Goal: Task Accomplishment & Management: Manage account settings

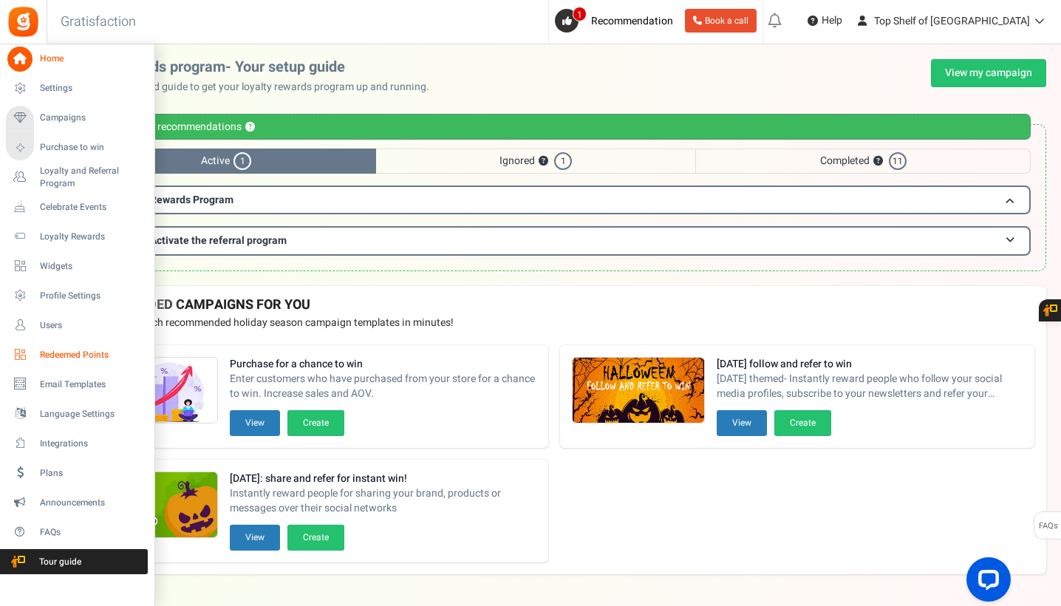
click at [45, 345] on link "Redeemed Points" at bounding box center [77, 354] width 142 height 25
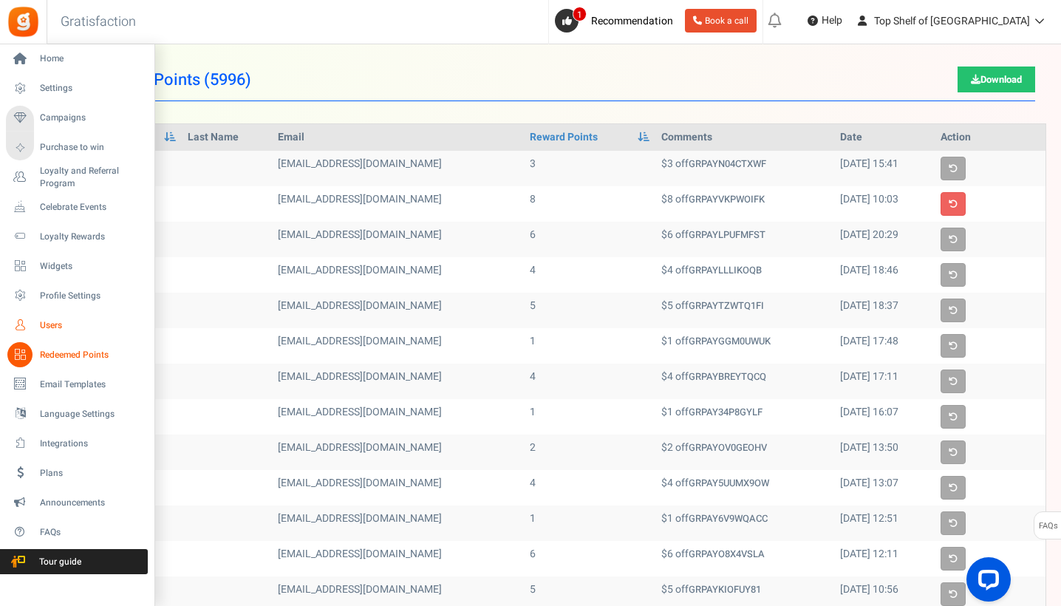
click at [53, 319] on span "Users" at bounding box center [91, 325] width 103 height 13
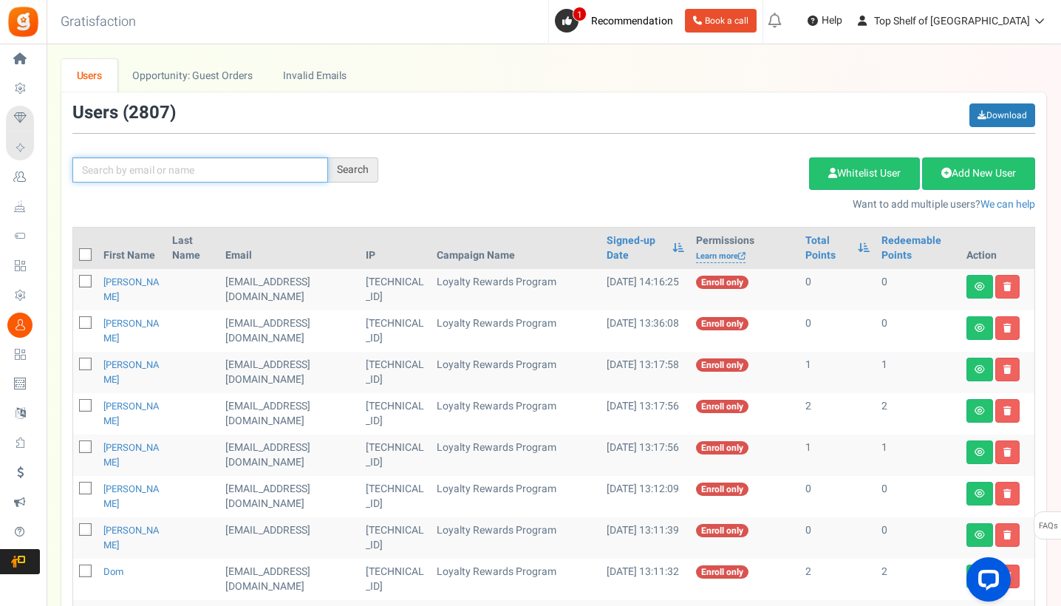
click at [124, 170] on input "text" at bounding box center [200, 169] width 256 height 25
type input "[PERSON_NAME]"
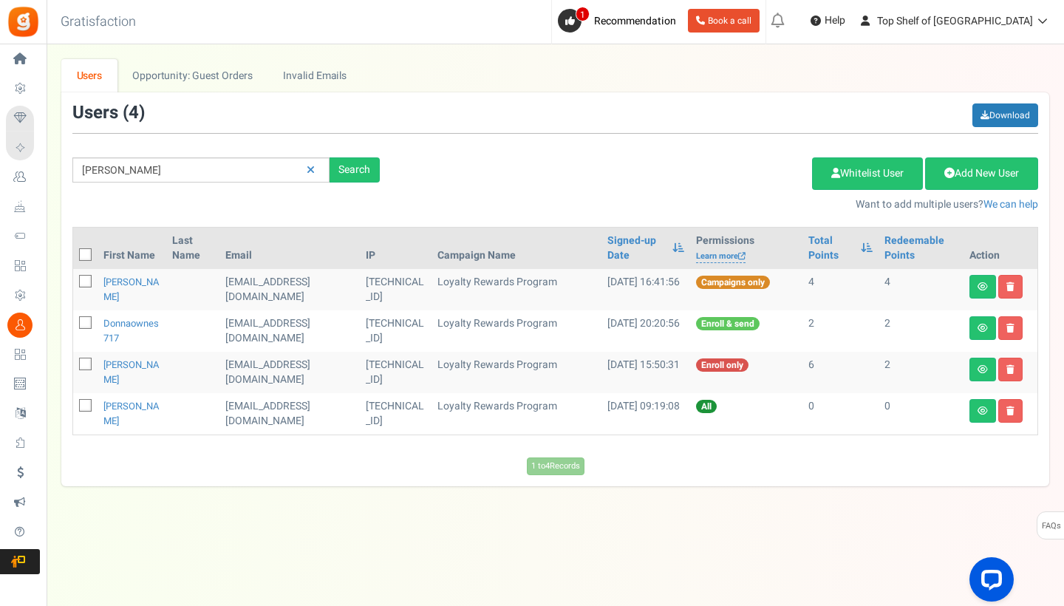
click at [88, 276] on span at bounding box center [85, 281] width 13 height 13
click at [74, 278] on input "checkbox" at bounding box center [69, 283] width 10 height 10
checkbox input "true"
click at [85, 321] on icon at bounding box center [86, 323] width 10 height 10
click at [74, 321] on input "checkbox" at bounding box center [69, 324] width 10 height 10
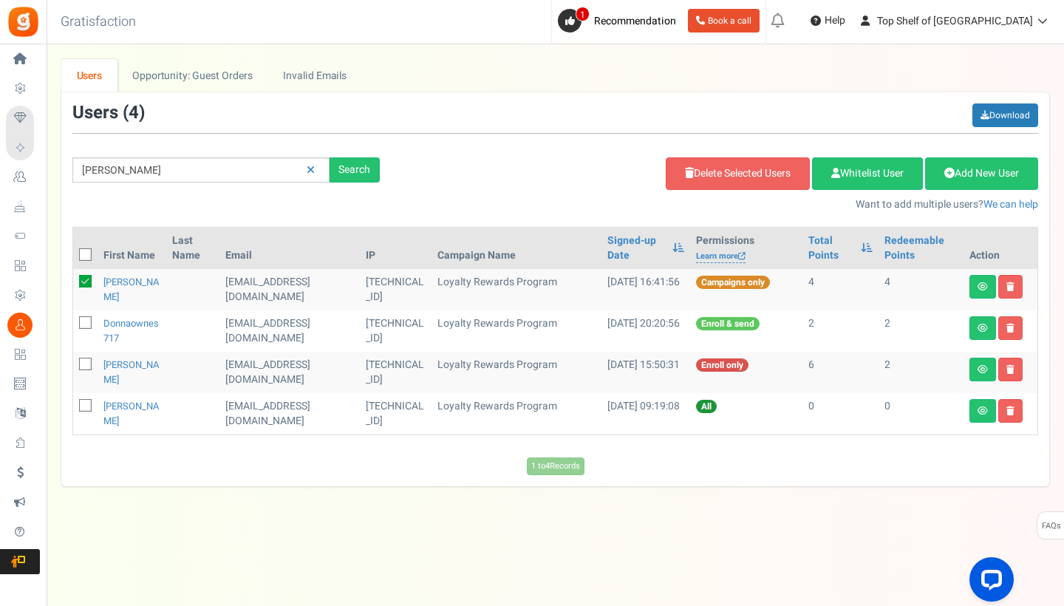
checkbox input "true"
click at [116, 284] on link "[PERSON_NAME]" at bounding box center [131, 289] width 56 height 29
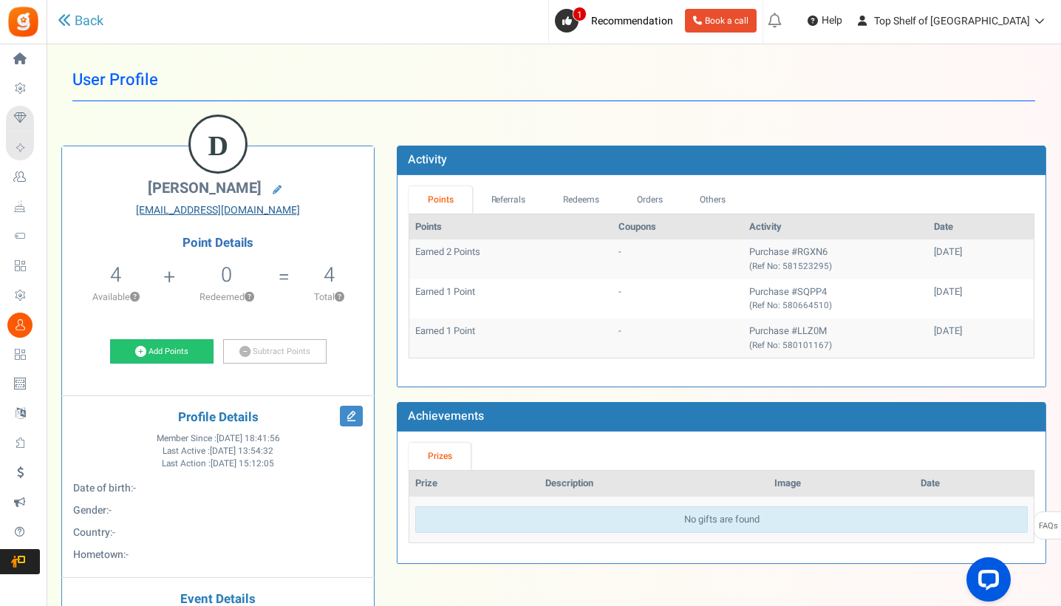
click at [245, 210] on link "[EMAIL_ADDRESS][DOMAIN_NAME]" at bounding box center [218, 210] width 290 height 15
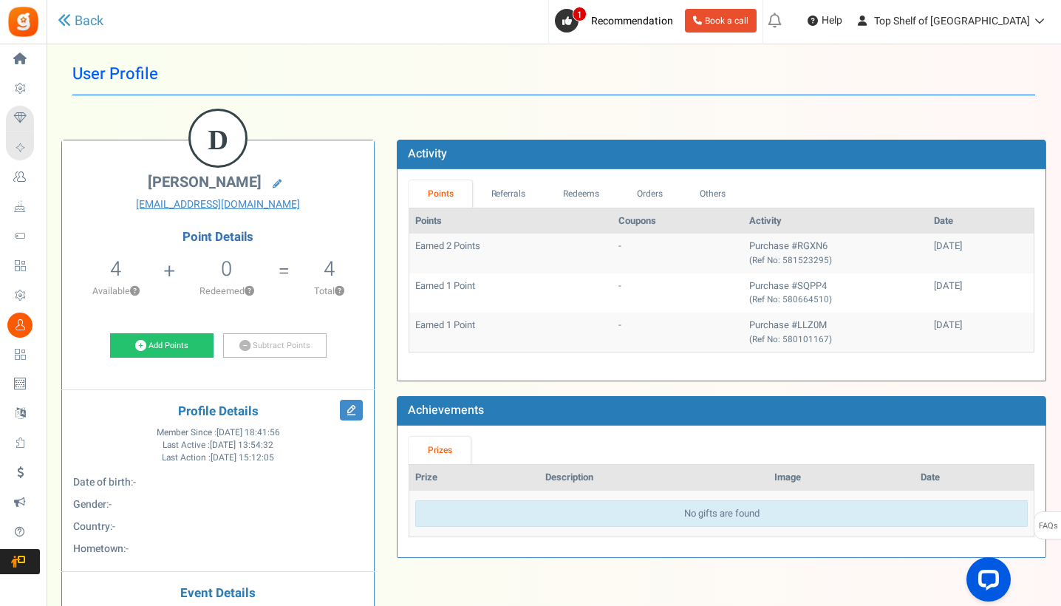
scroll to position [4, 0]
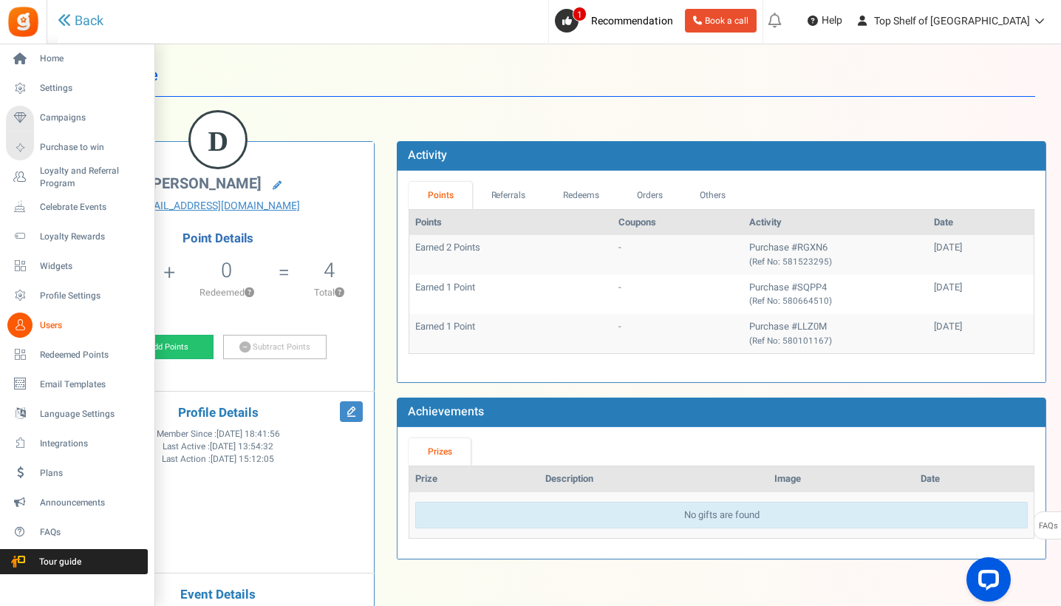
click at [46, 324] on span "Users" at bounding box center [91, 325] width 103 height 13
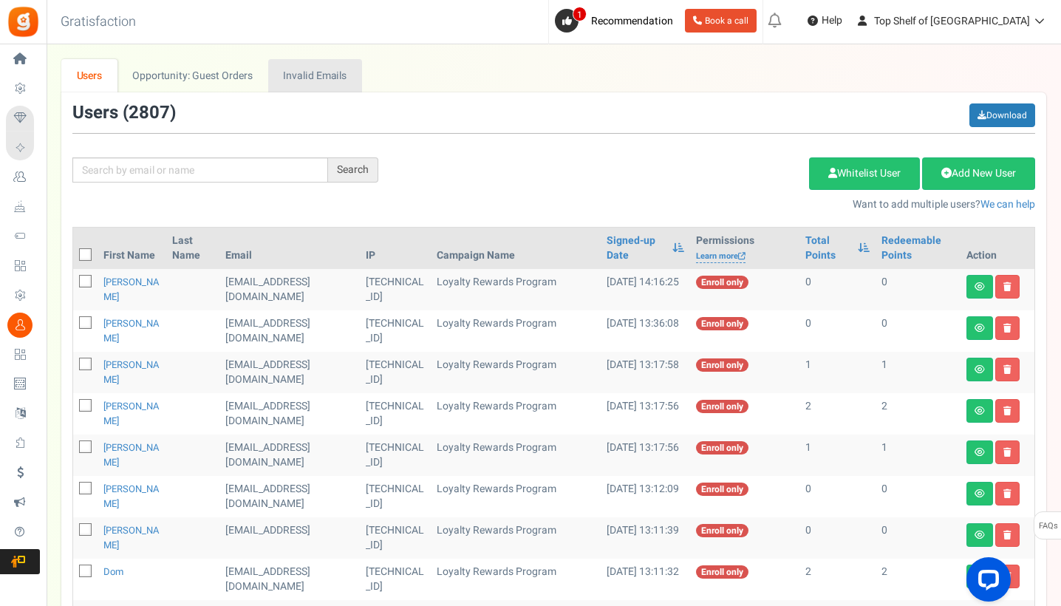
click at [300, 73] on link "Invalid Emails" at bounding box center [315, 75] width 94 height 33
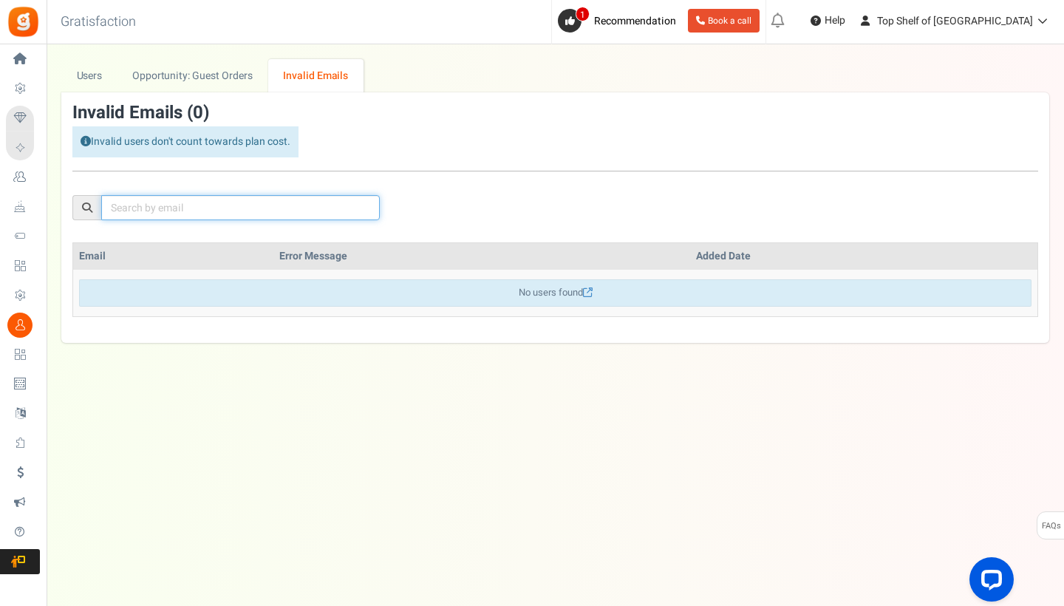
click at [233, 204] on input "text" at bounding box center [240, 207] width 279 height 25
paste input "[EMAIL_ADDRESS][DOMAIN_NAME]"
type input "[EMAIL_ADDRESS][DOMAIN_NAME]"
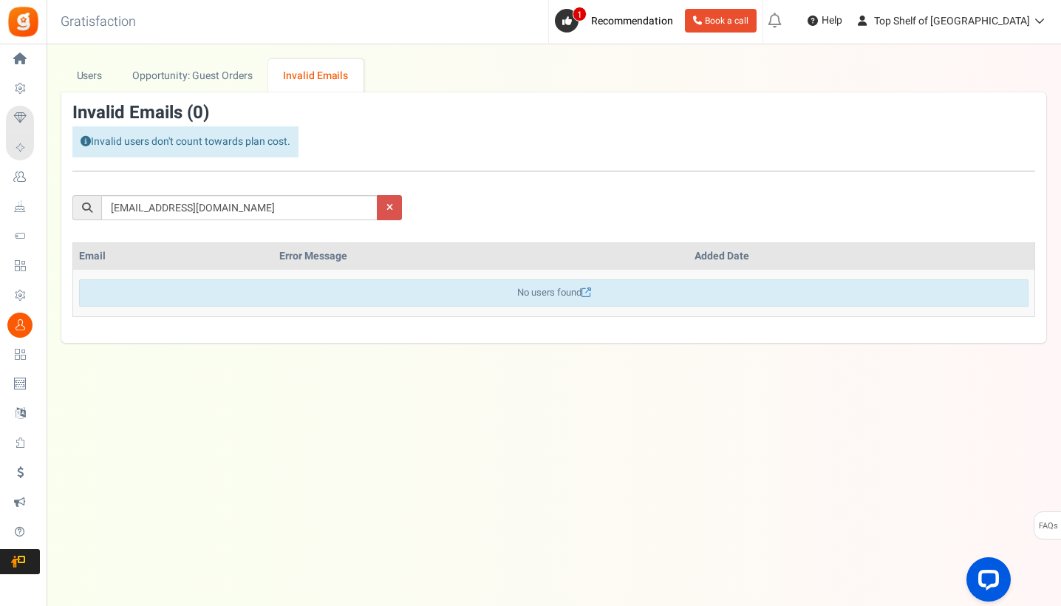
click at [426, 219] on div "[EMAIL_ADDRESS][DOMAIN_NAME]" at bounding box center [553, 165] width 985 height 124
click at [391, 216] on link at bounding box center [390, 207] width 25 height 25
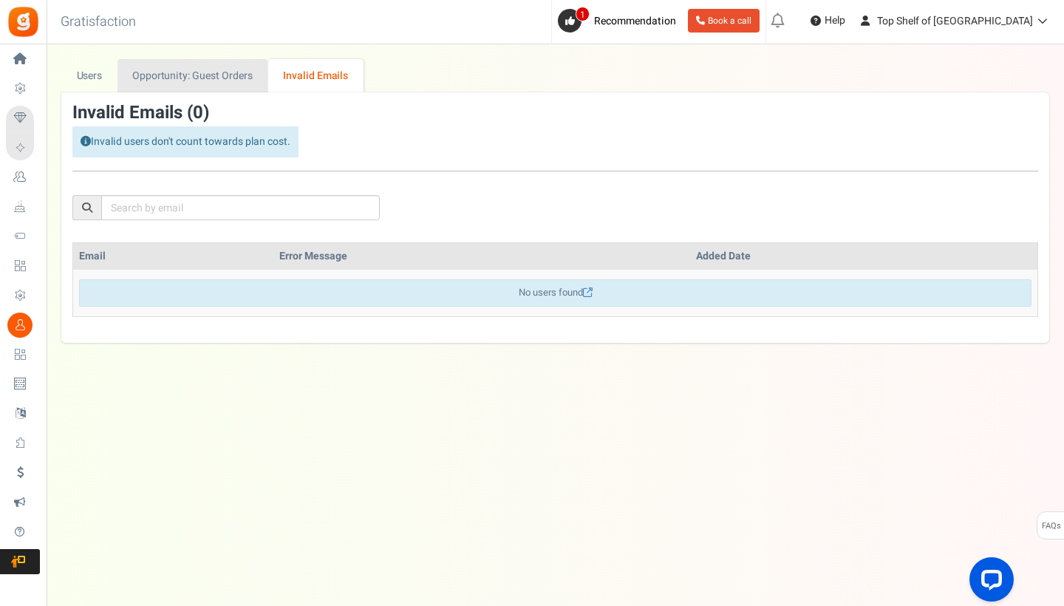
click at [200, 87] on link "Opportunity: Guest Orders" at bounding box center [192, 75] width 150 height 33
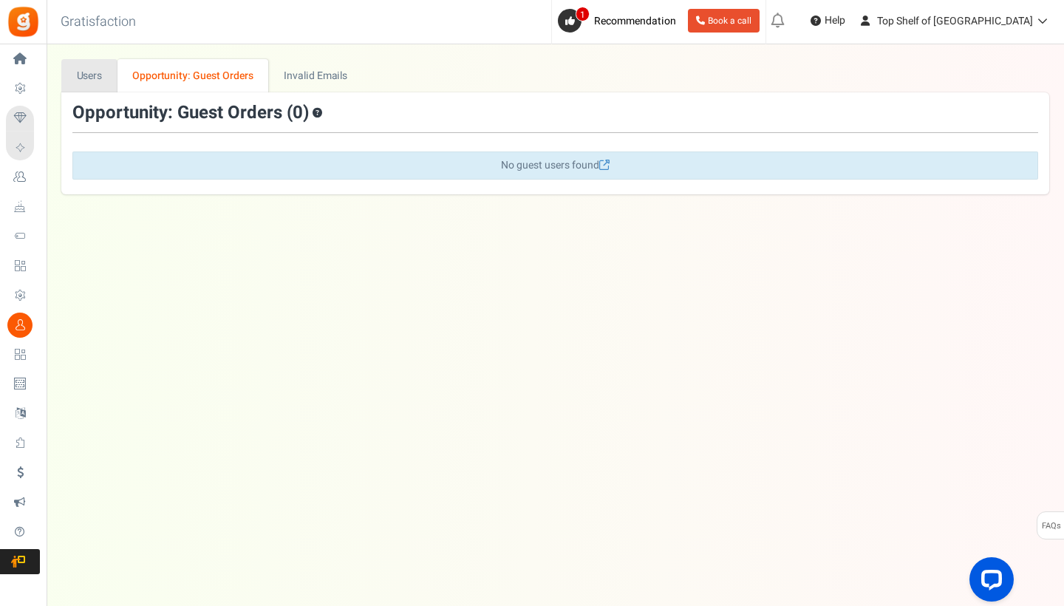
click at [88, 70] on link "Users" at bounding box center [89, 75] width 56 height 33
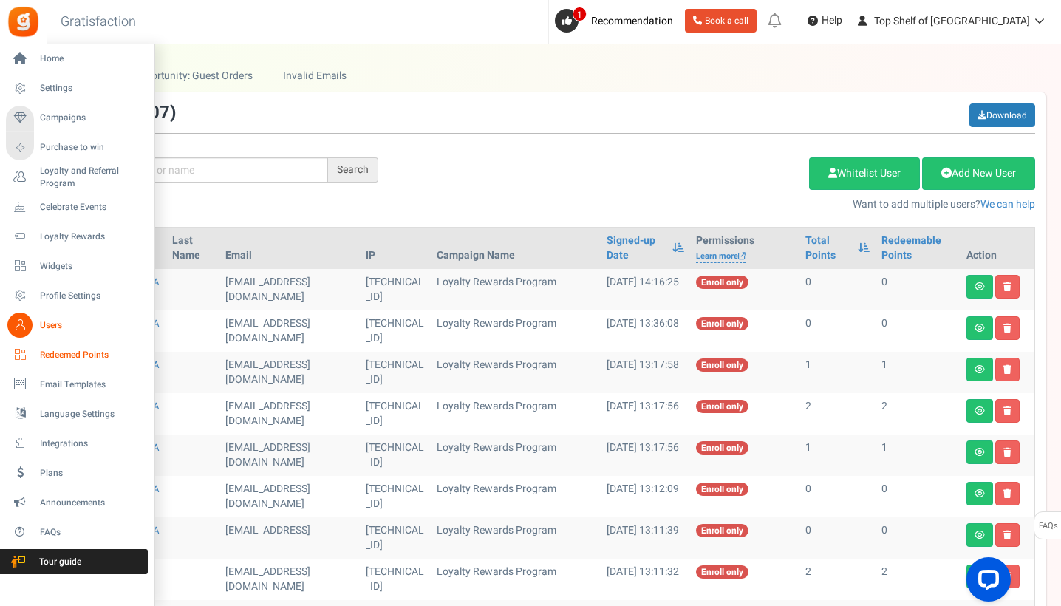
click at [72, 361] on link "Redeemed Points" at bounding box center [77, 354] width 142 height 25
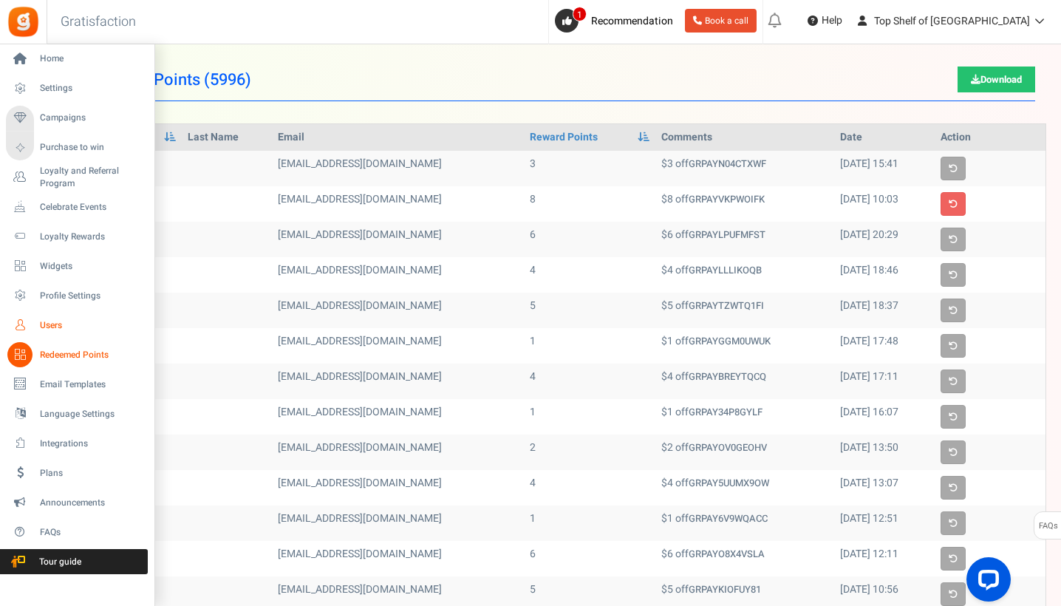
click at [26, 319] on icon at bounding box center [19, 324] width 25 height 25
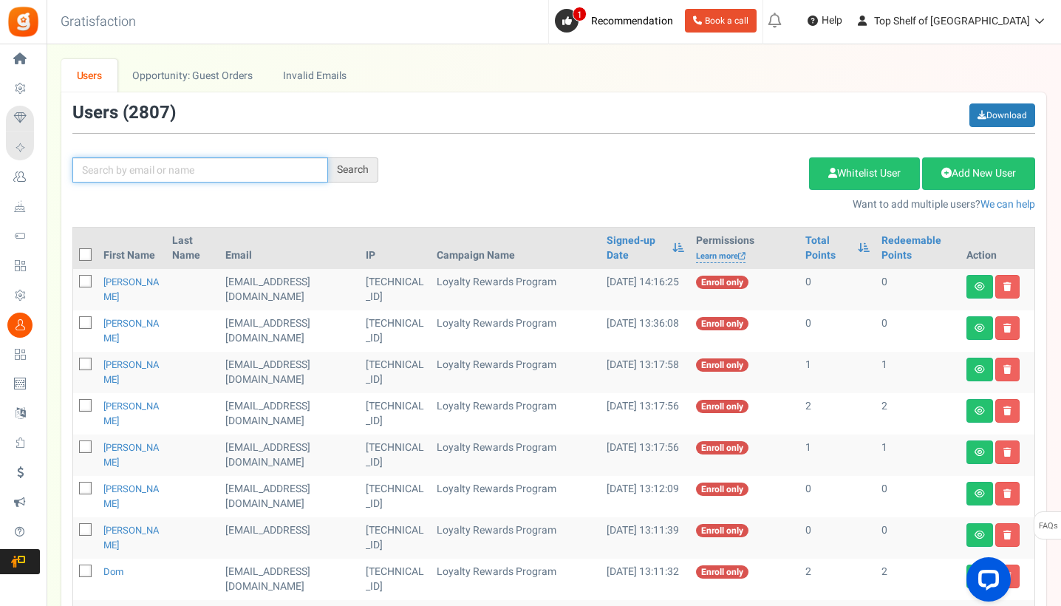
click at [201, 172] on input "text" at bounding box center [200, 169] width 256 height 25
type input "[PERSON_NAME]"
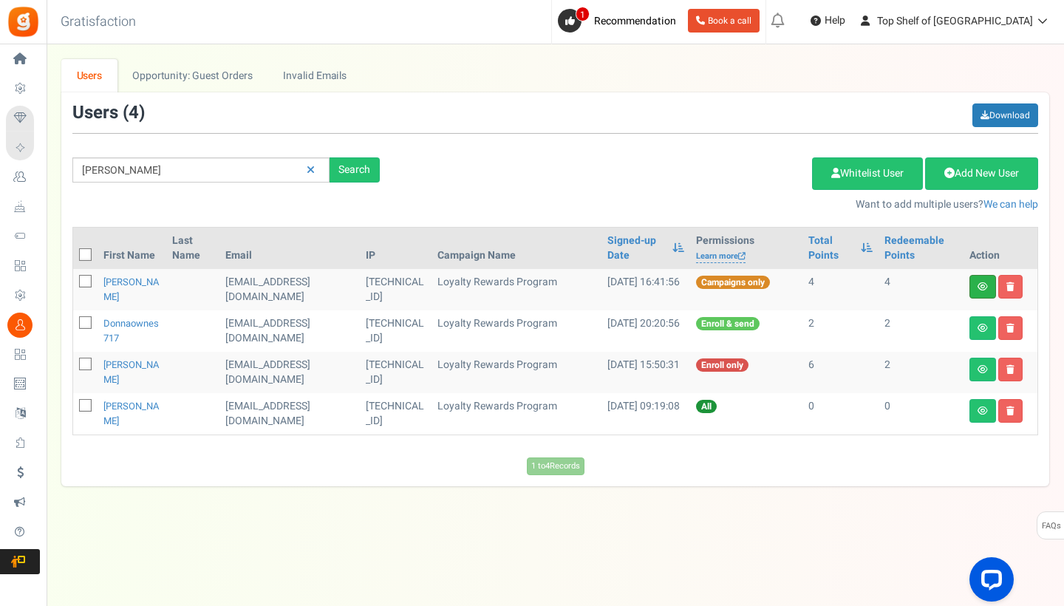
click at [984, 293] on link at bounding box center [982, 287] width 27 height 24
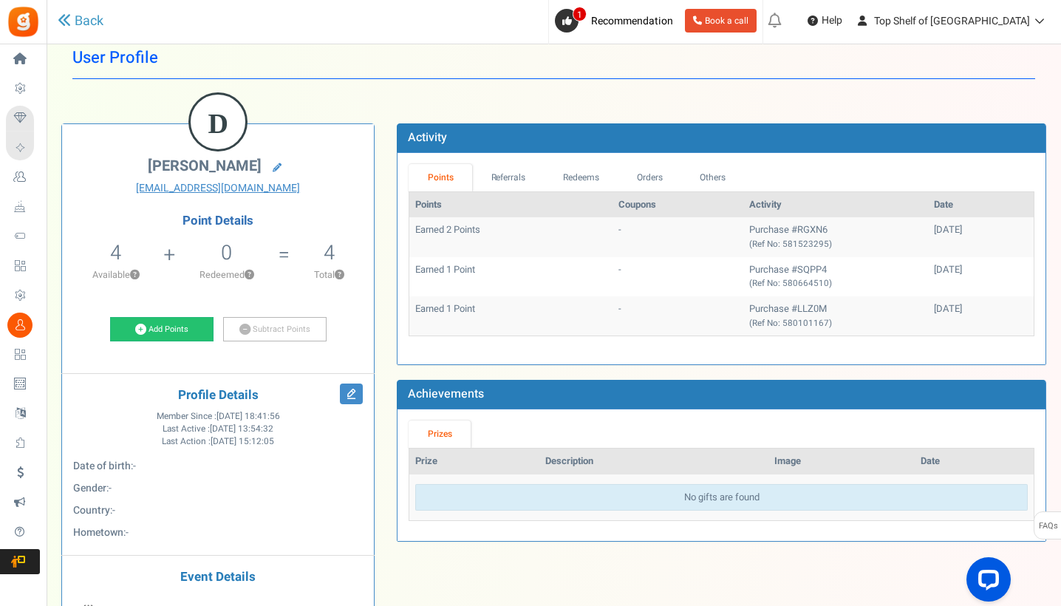
scroll to position [16, 0]
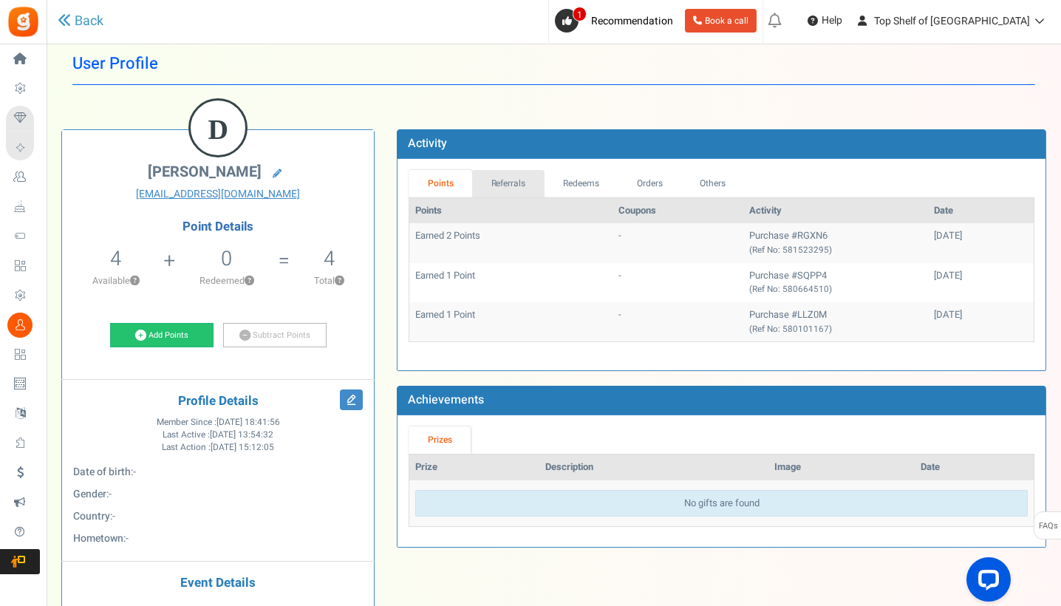
click at [506, 176] on link "Referrals" at bounding box center [508, 183] width 72 height 27
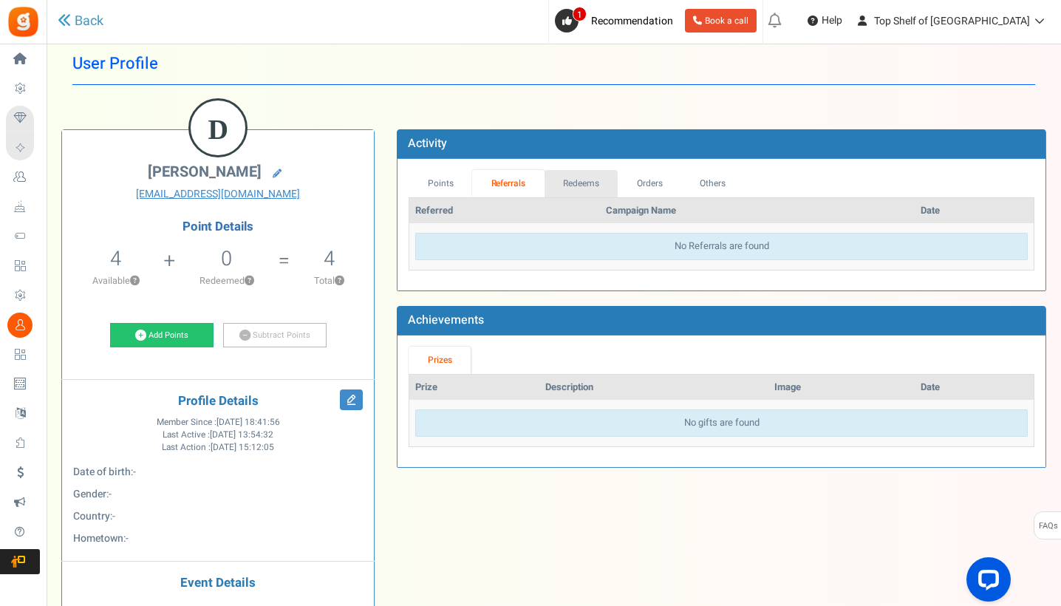
click at [583, 181] on link "Redeems" at bounding box center [581, 183] width 74 height 27
click at [645, 185] on link "Orders" at bounding box center [649, 183] width 64 height 27
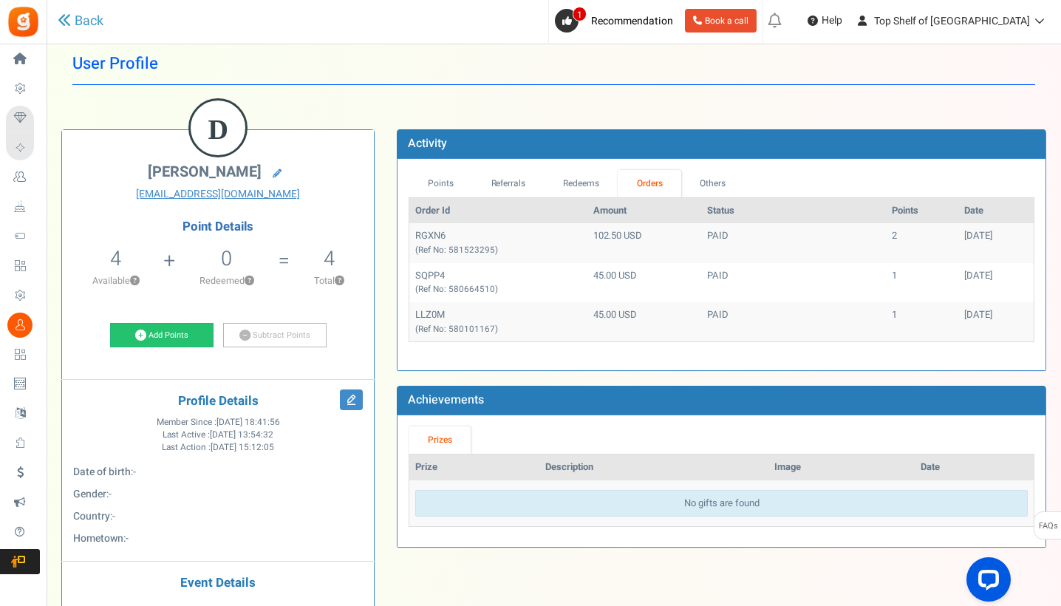
click at [735, 197] on table "Order Id Amount Status Points Date RGXN6 (Ref No: 581523295) 102.50 USD PAID 2 …" at bounding box center [722, 269] width 626 height 145
click at [726, 182] on link "Others" at bounding box center [713, 183] width 64 height 27
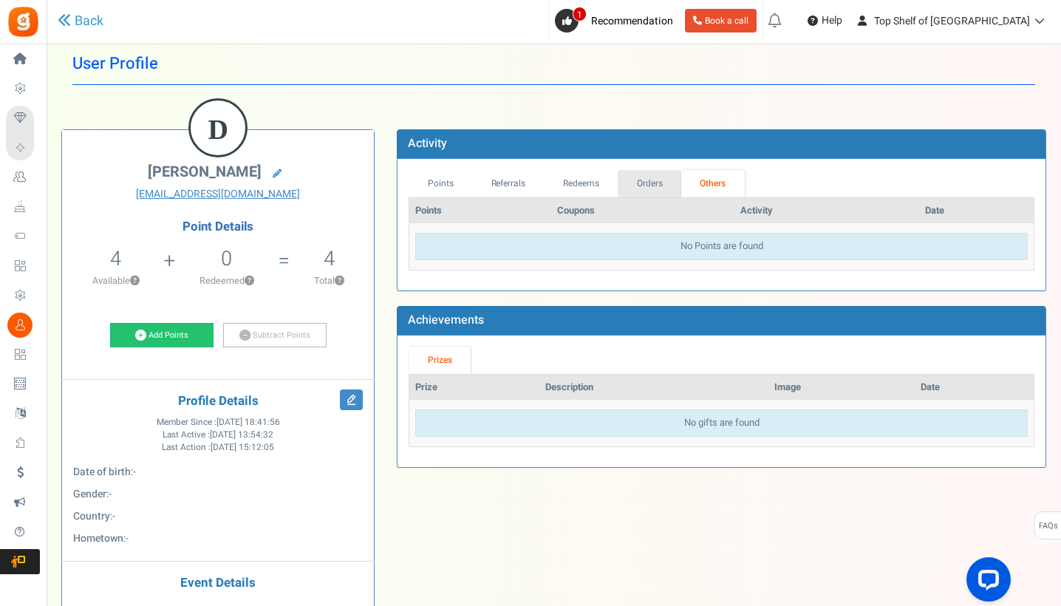
click at [640, 179] on link "Orders" at bounding box center [650, 183] width 64 height 27
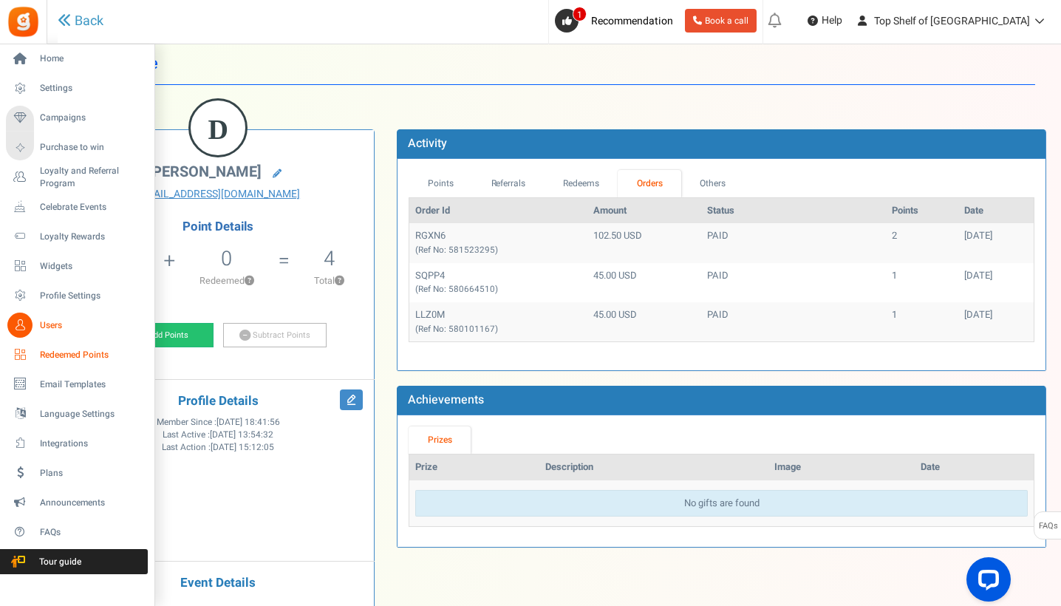
click at [60, 350] on span "Redeemed Points" at bounding box center [91, 355] width 103 height 13
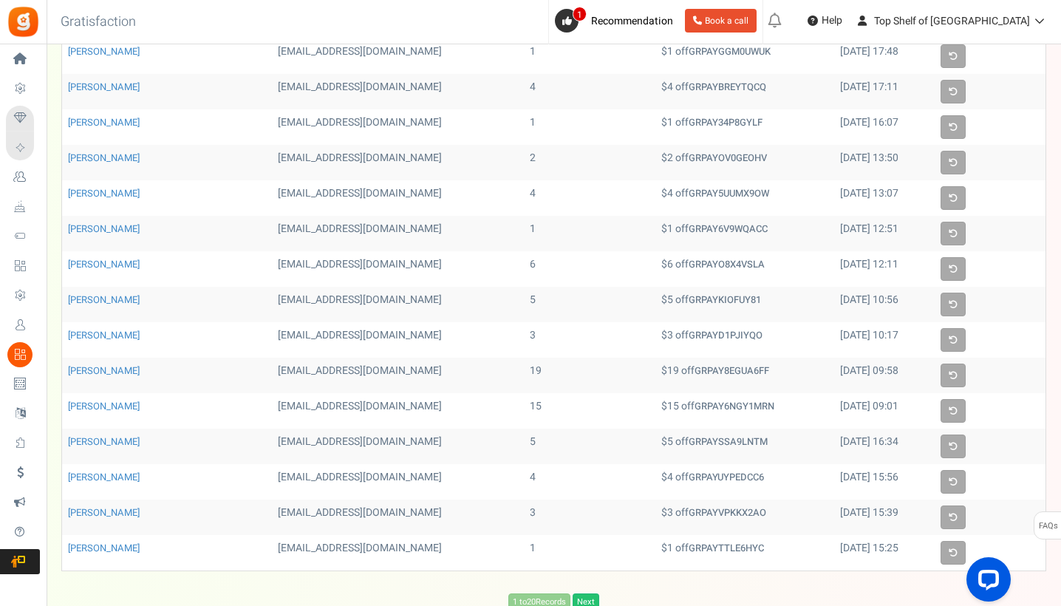
scroll to position [290, 0]
click at [88, 375] on link "[PERSON_NAME]" at bounding box center [104, 370] width 72 height 14
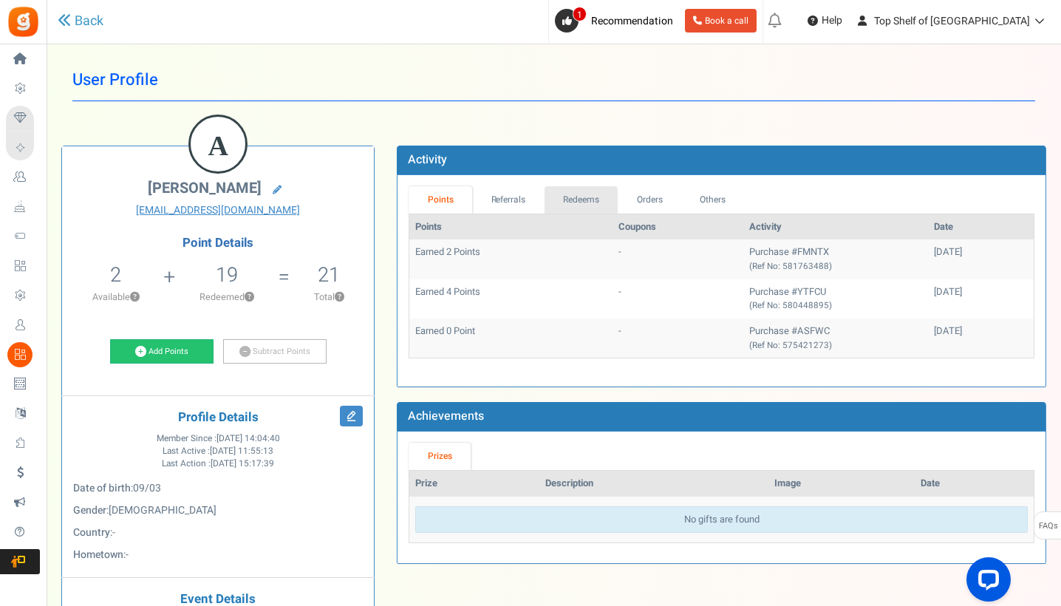
click at [594, 191] on link "Redeems" at bounding box center [581, 199] width 74 height 27
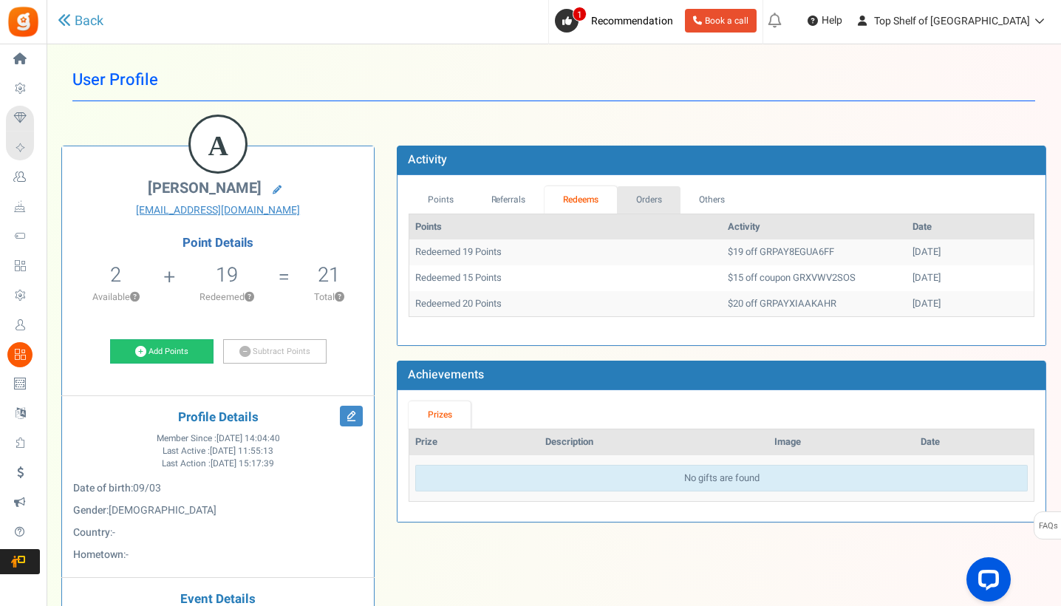
click at [671, 191] on link "Orders" at bounding box center [649, 199] width 64 height 27
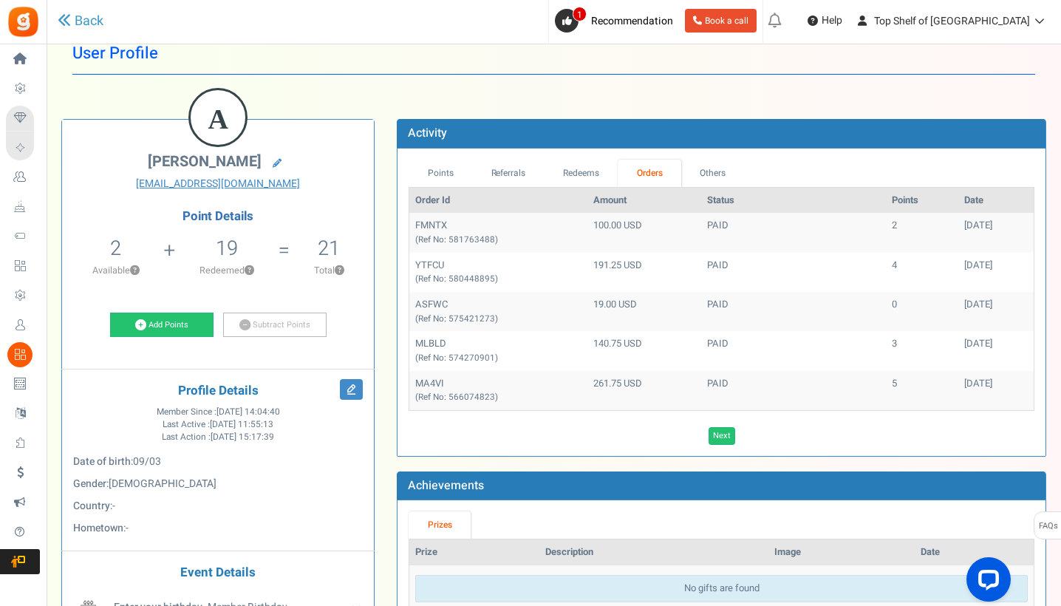
scroll to position [27, 0]
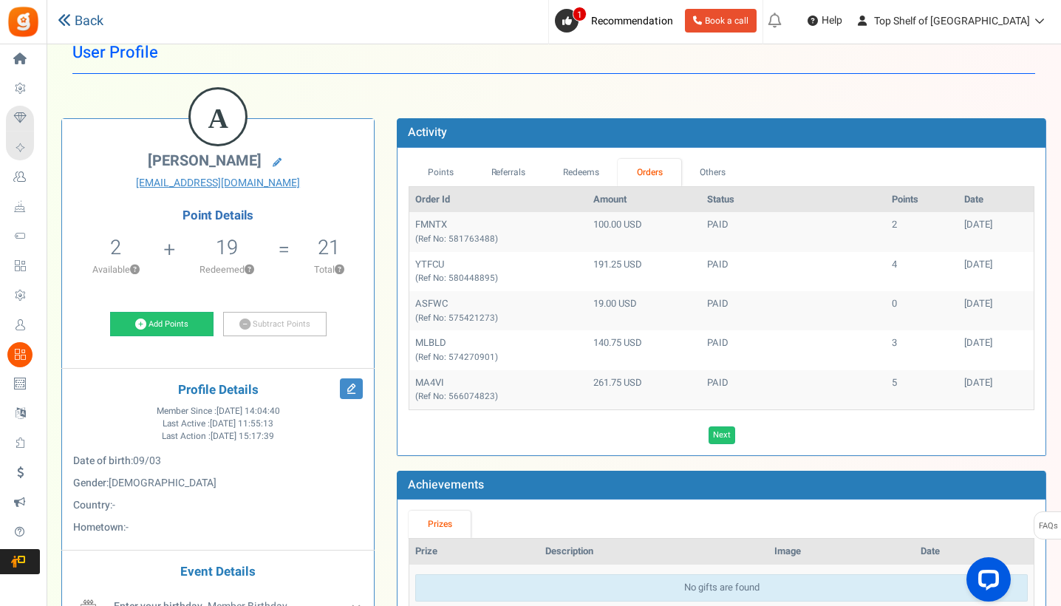
click at [92, 18] on link "Back" at bounding box center [81, 21] width 46 height 19
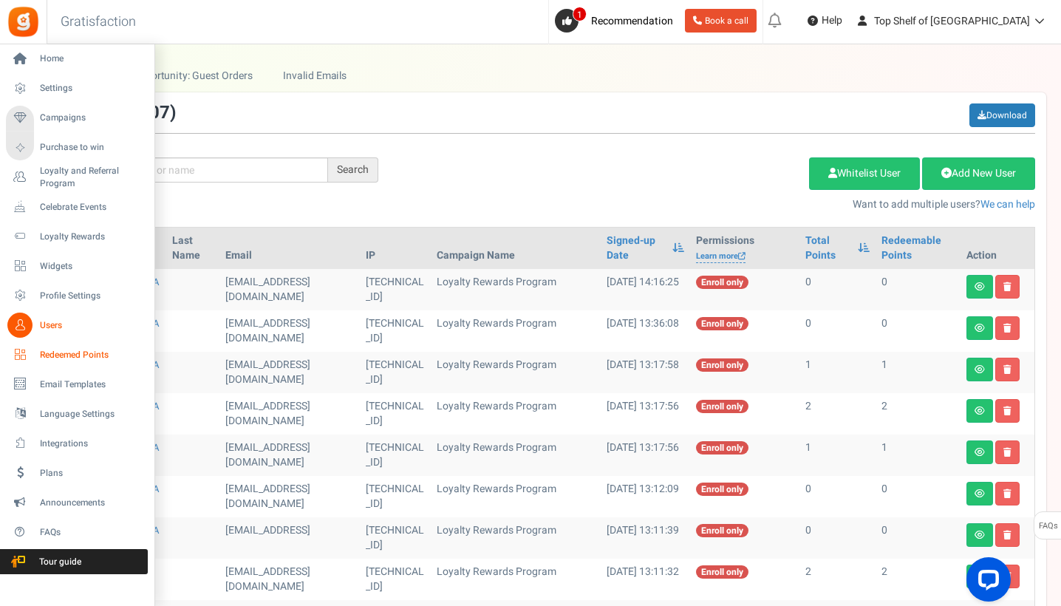
click at [35, 354] on link "Redeemed Points" at bounding box center [77, 354] width 142 height 25
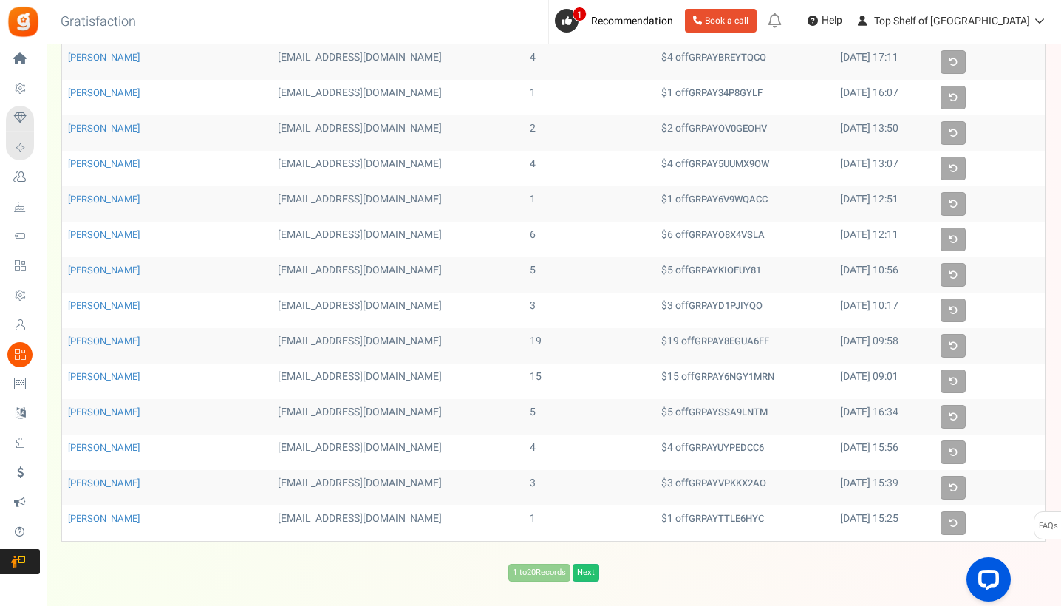
scroll to position [321, 0]
click at [592, 575] on link "Next" at bounding box center [586, 571] width 27 height 18
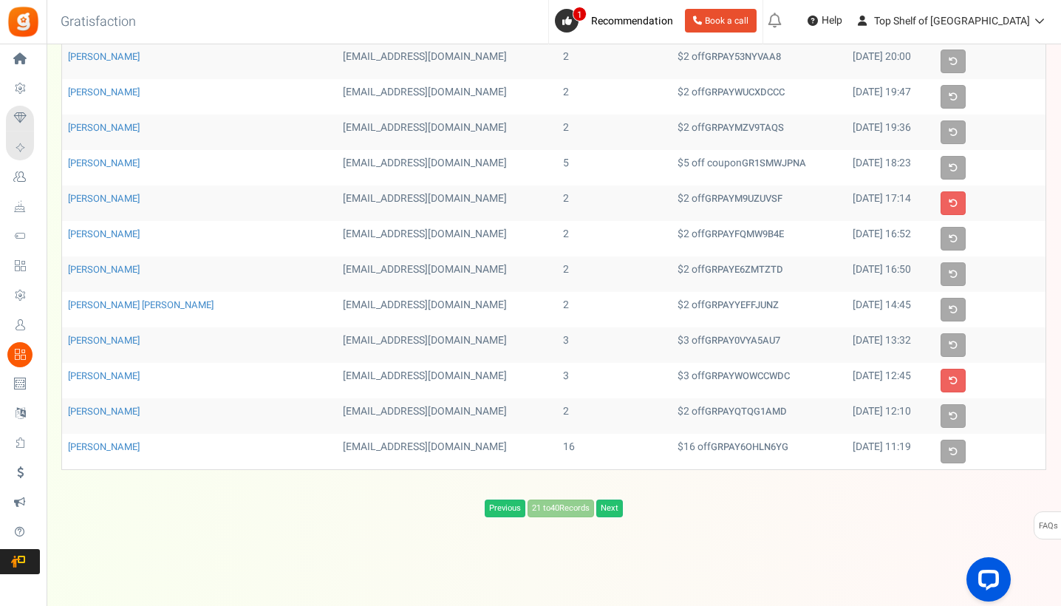
scroll to position [390, 0]
click at [80, 447] on link "[PERSON_NAME]" at bounding box center [104, 447] width 72 height 14
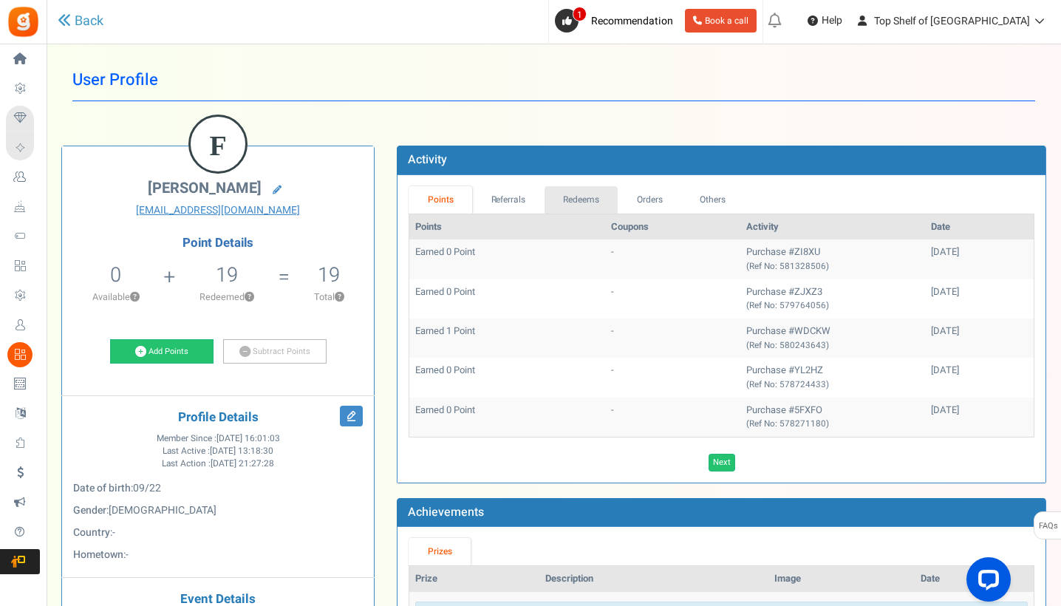
click at [568, 197] on link "Redeems" at bounding box center [581, 199] width 74 height 27
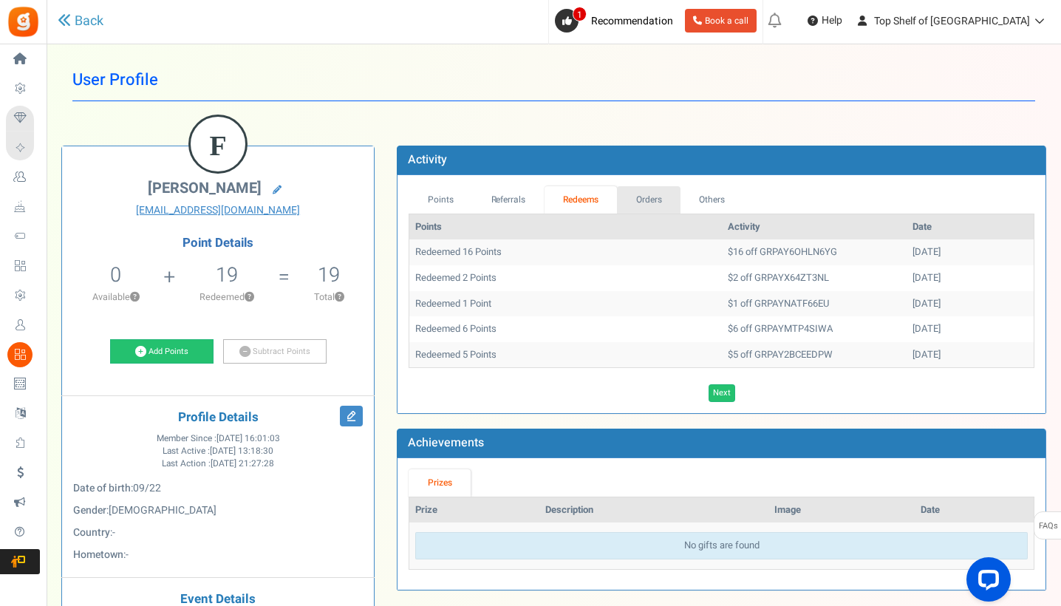
click at [640, 191] on link "Orders" at bounding box center [649, 199] width 64 height 27
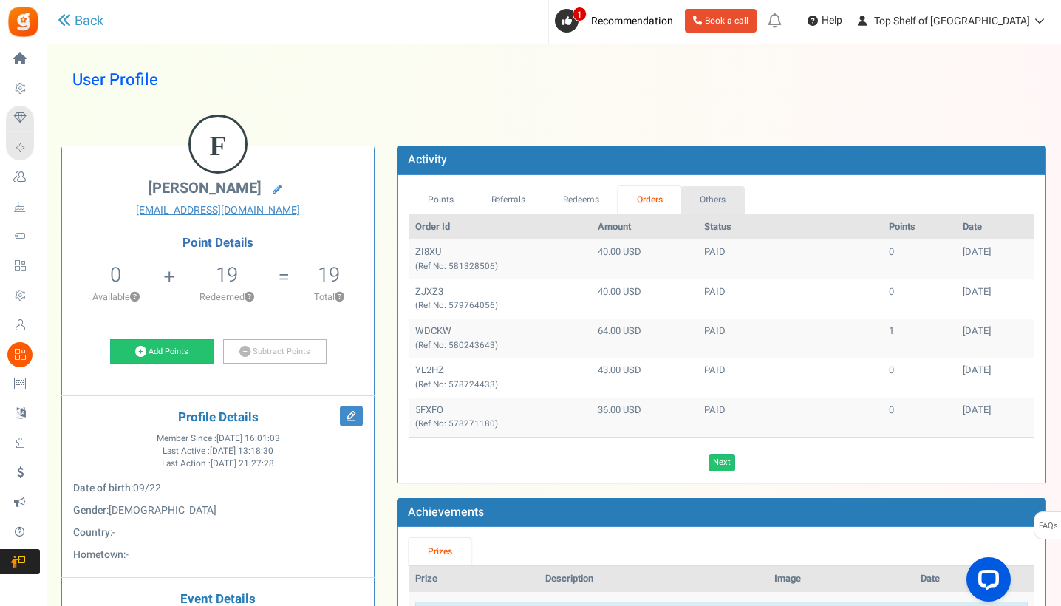
click at [721, 200] on link "Others" at bounding box center [713, 199] width 64 height 27
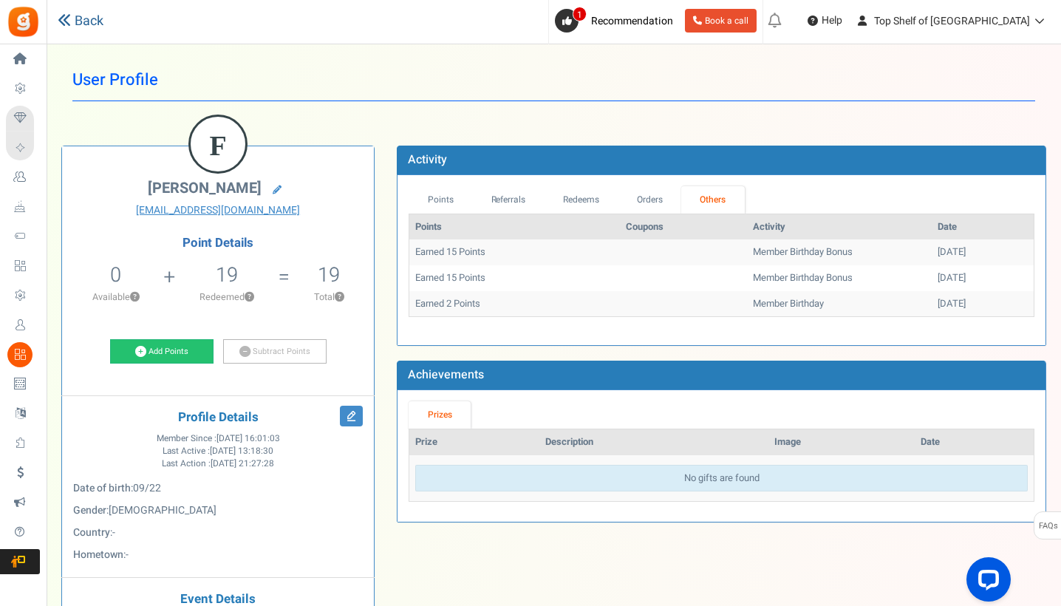
click at [86, 18] on link "Back" at bounding box center [81, 21] width 46 height 19
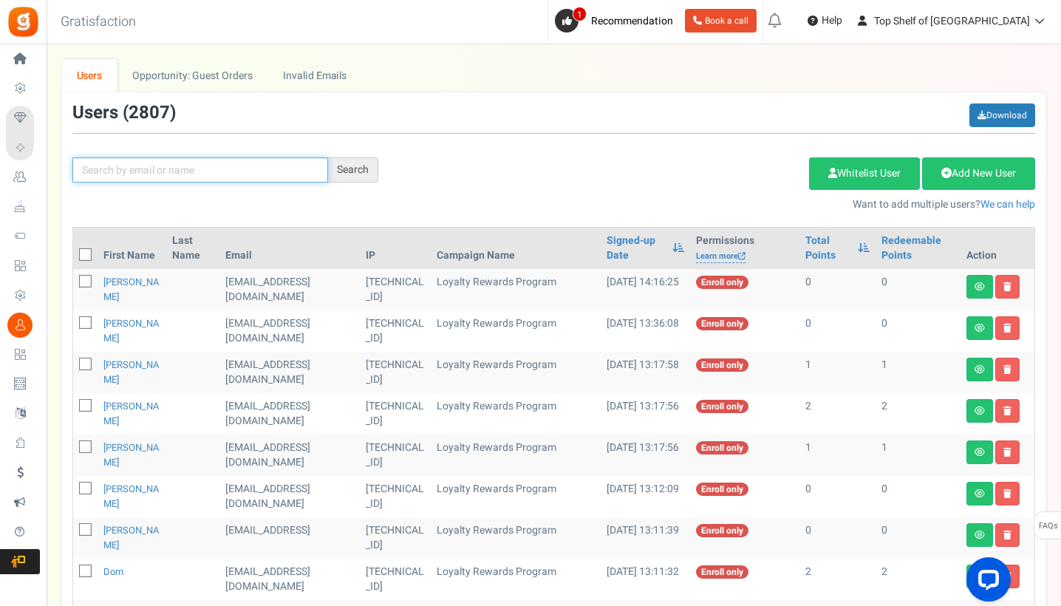
click at [217, 175] on input "text" at bounding box center [200, 169] width 256 height 25
type input "[PERSON_NAME]"
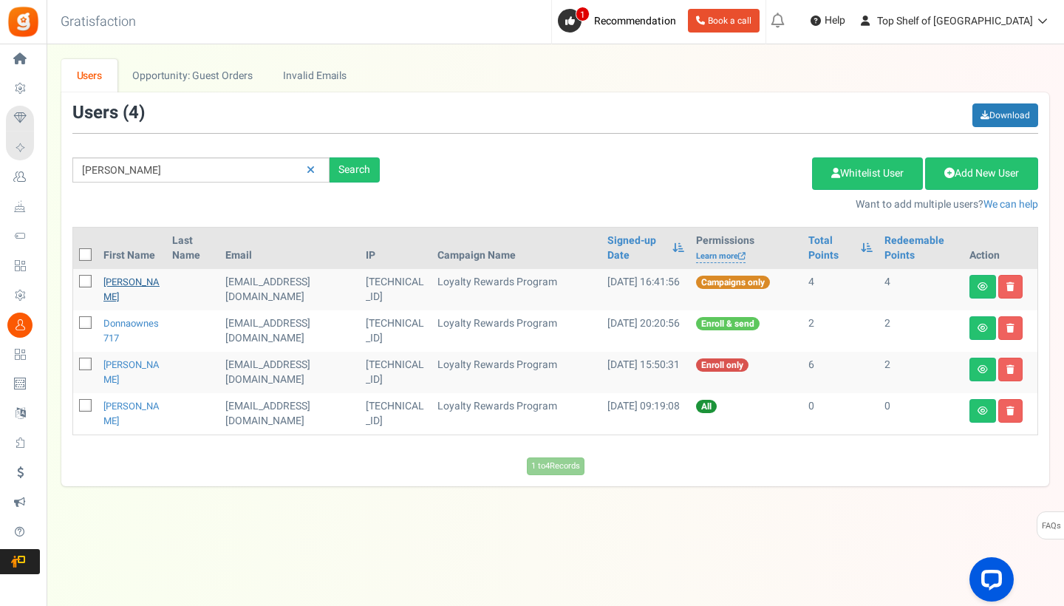
click at [117, 277] on link "[PERSON_NAME]" at bounding box center [131, 289] width 56 height 29
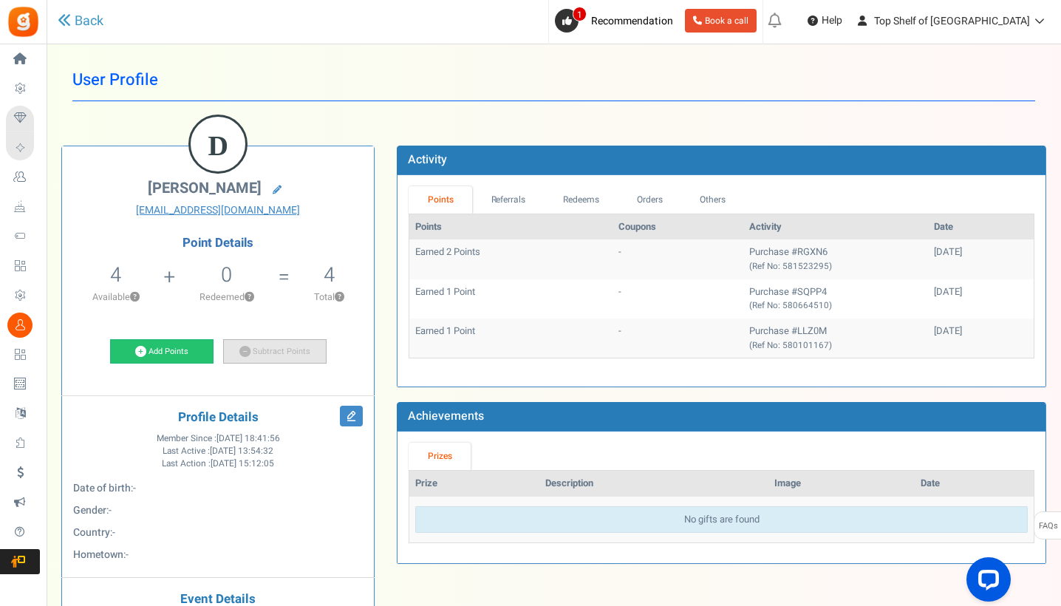
click at [264, 344] on link "Subtract Points" at bounding box center [274, 351] width 103 height 25
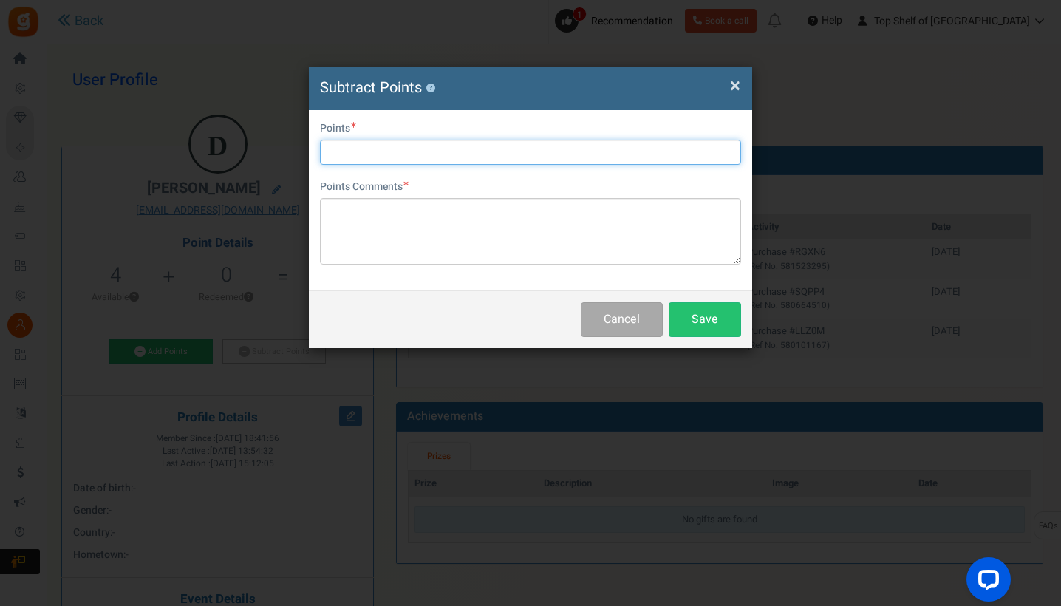
click at [372, 145] on input "text" at bounding box center [530, 152] width 421 height 25
type input "4"
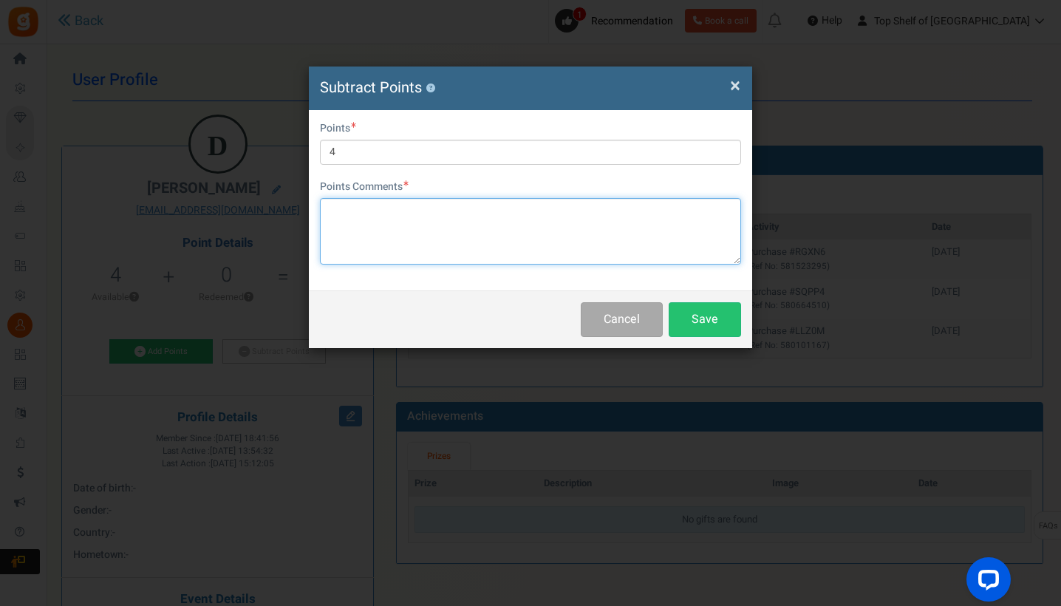
click at [369, 244] on textarea at bounding box center [530, 231] width 421 height 66
type textarea "not allowed"
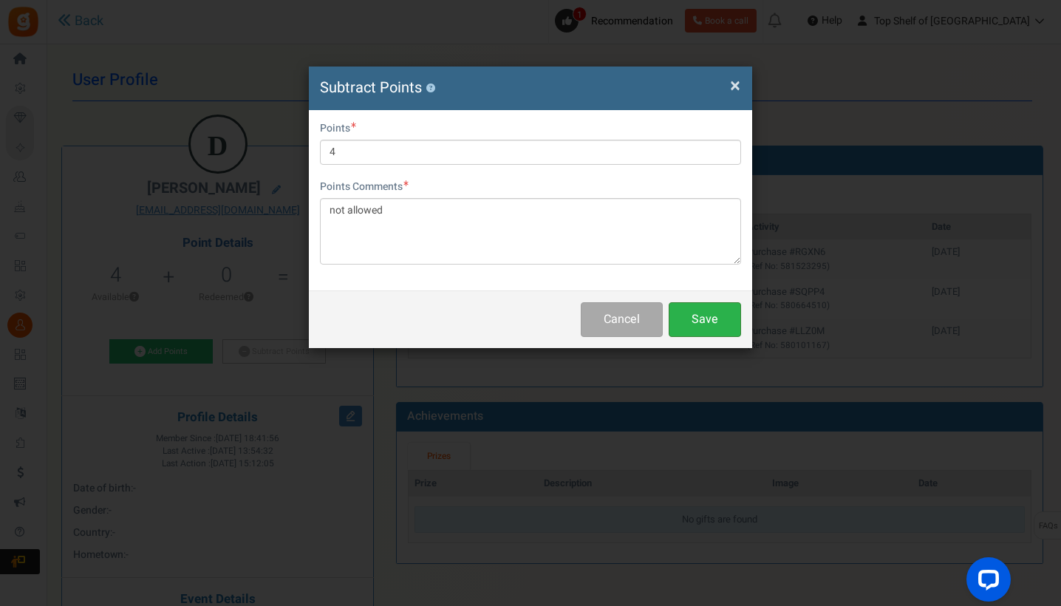
click at [693, 310] on button "Save" at bounding box center [705, 319] width 72 height 35
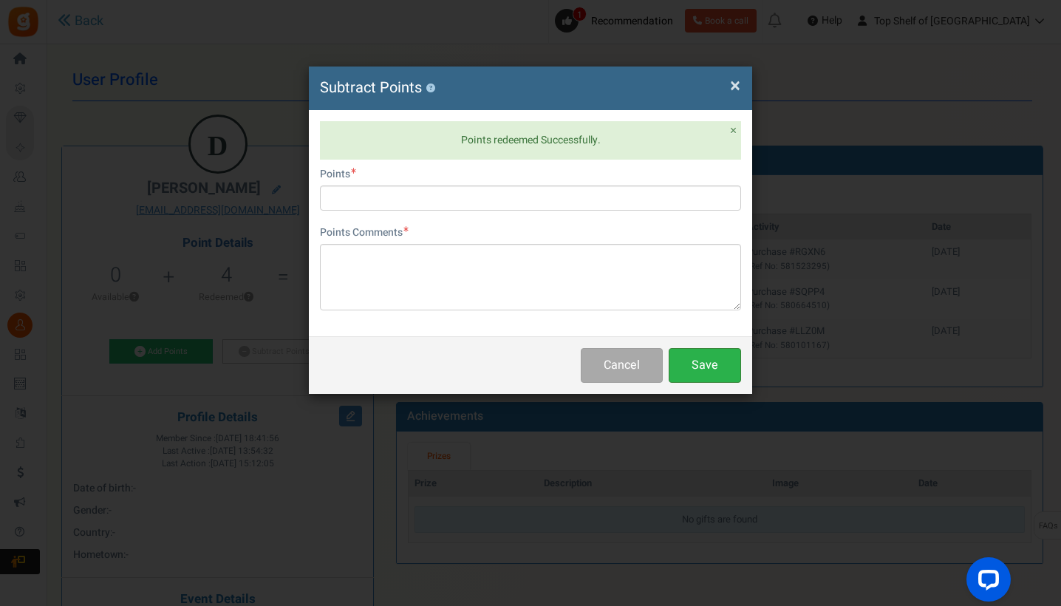
click at [691, 366] on button "Save" at bounding box center [705, 365] width 72 height 35
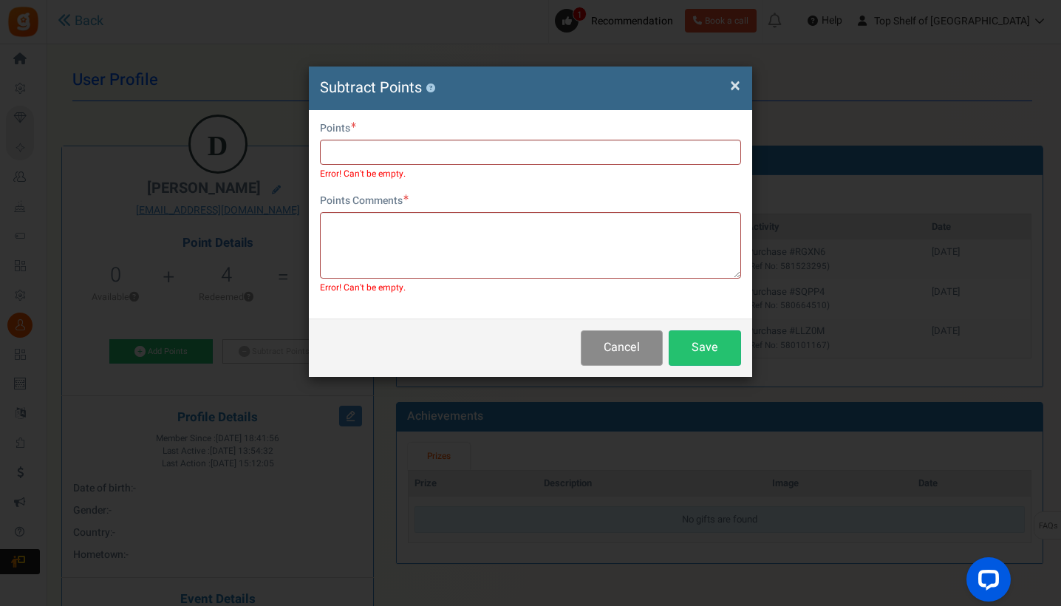
click at [644, 346] on button "Cancel" at bounding box center [622, 347] width 82 height 35
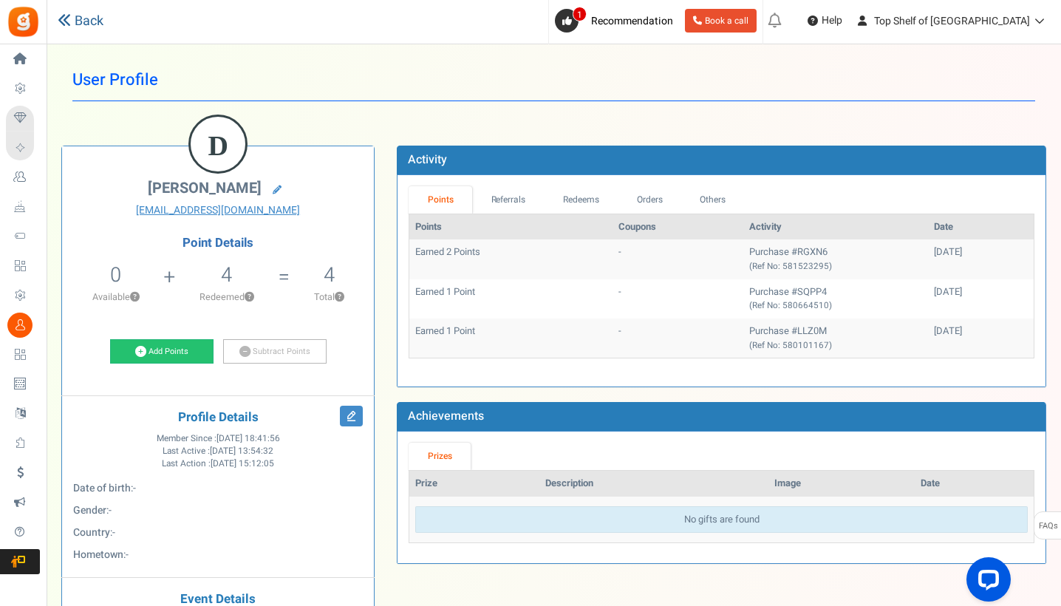
click at [101, 24] on link "Back" at bounding box center [81, 21] width 46 height 19
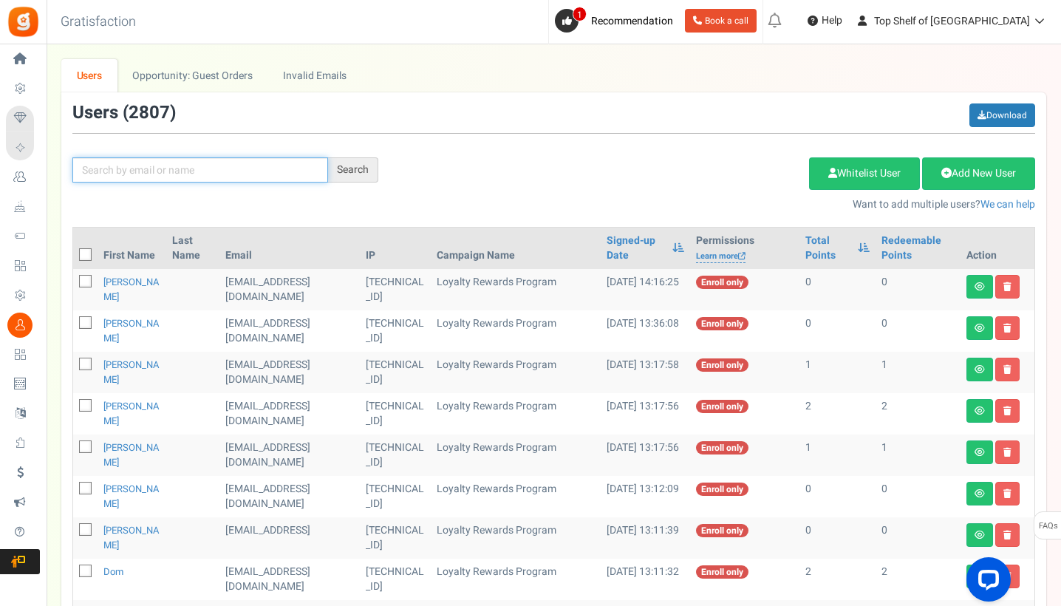
click at [156, 171] on input "text" at bounding box center [200, 169] width 256 height 25
type input "[PERSON_NAME]"
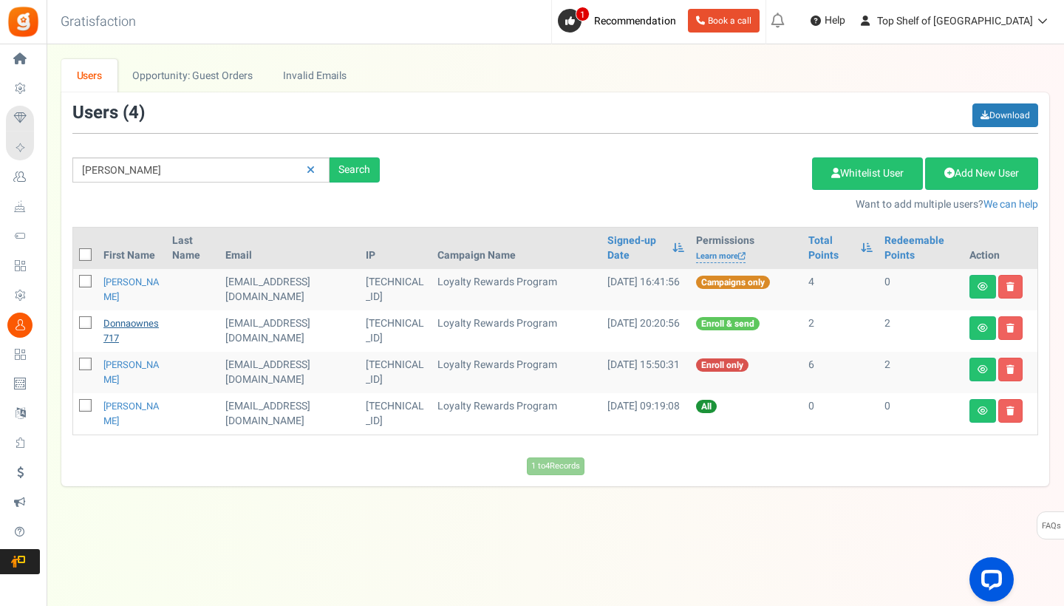
click at [118, 316] on link "donnaownes717" at bounding box center [130, 330] width 55 height 29
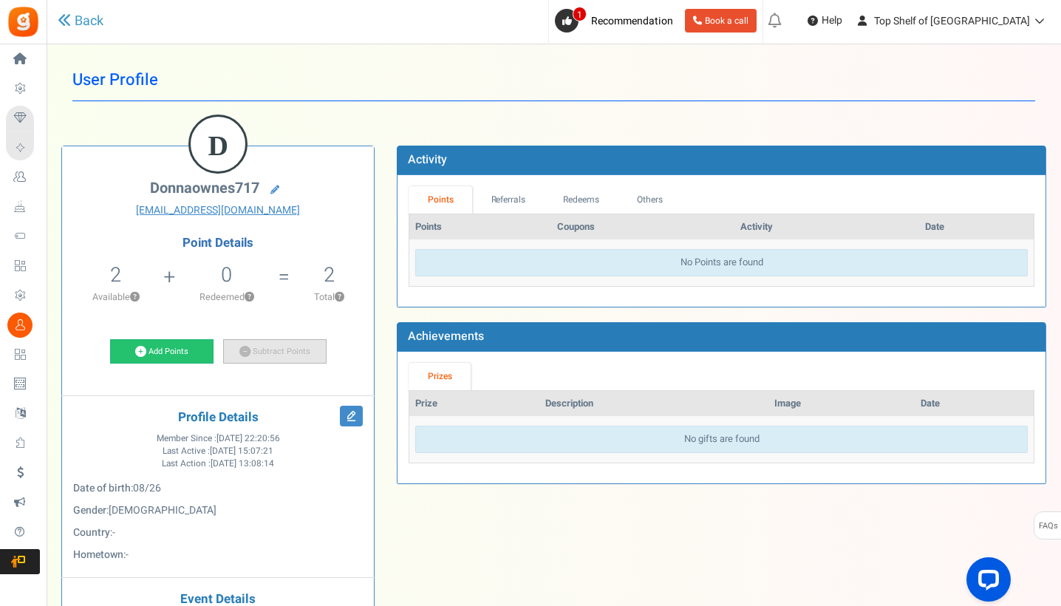
click at [270, 355] on link "Subtract Points" at bounding box center [274, 351] width 103 height 25
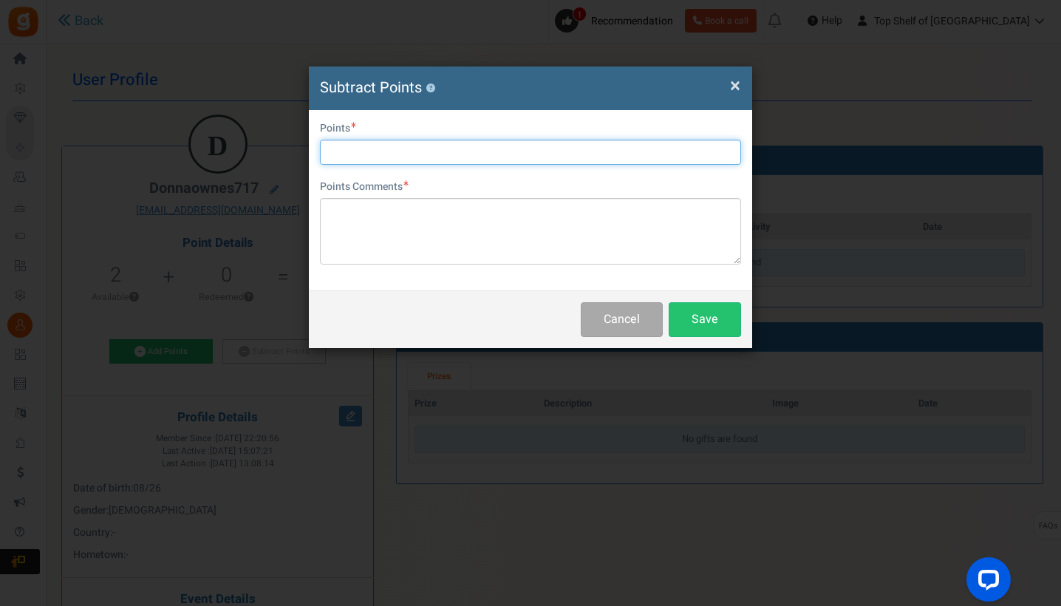
click at [366, 151] on input "text" at bounding box center [530, 152] width 421 height 25
type input "2"
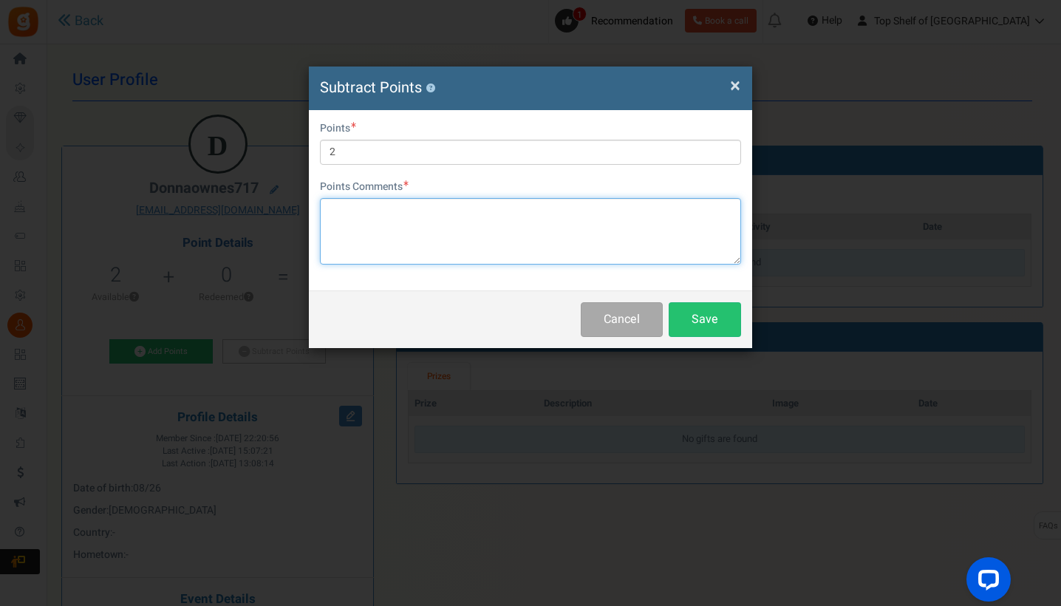
click at [349, 220] on textarea at bounding box center [530, 231] width 421 height 66
type textarea "can't use"
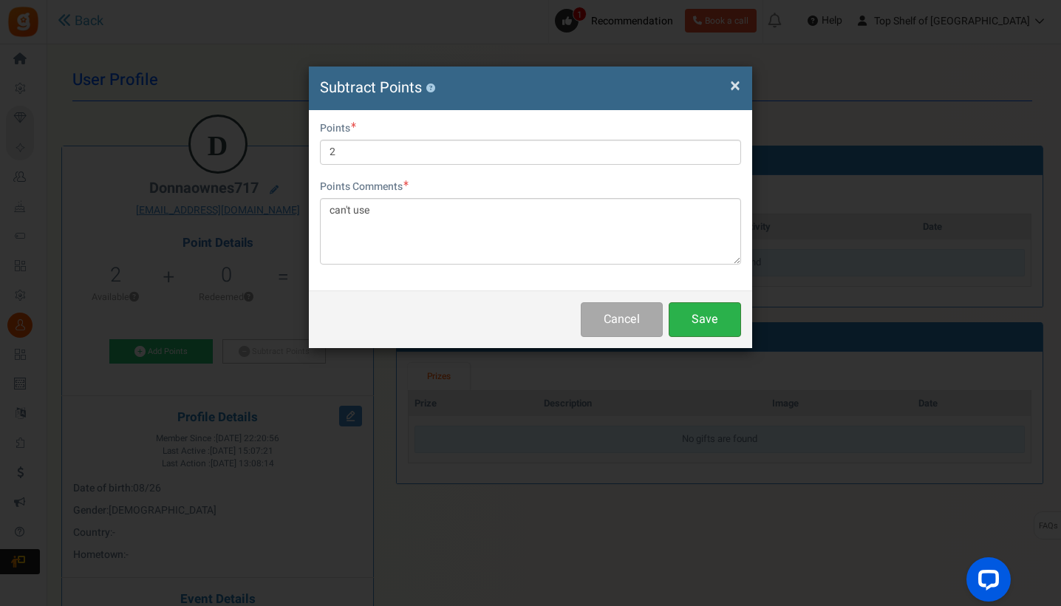
click at [708, 321] on button "Save" at bounding box center [705, 319] width 72 height 35
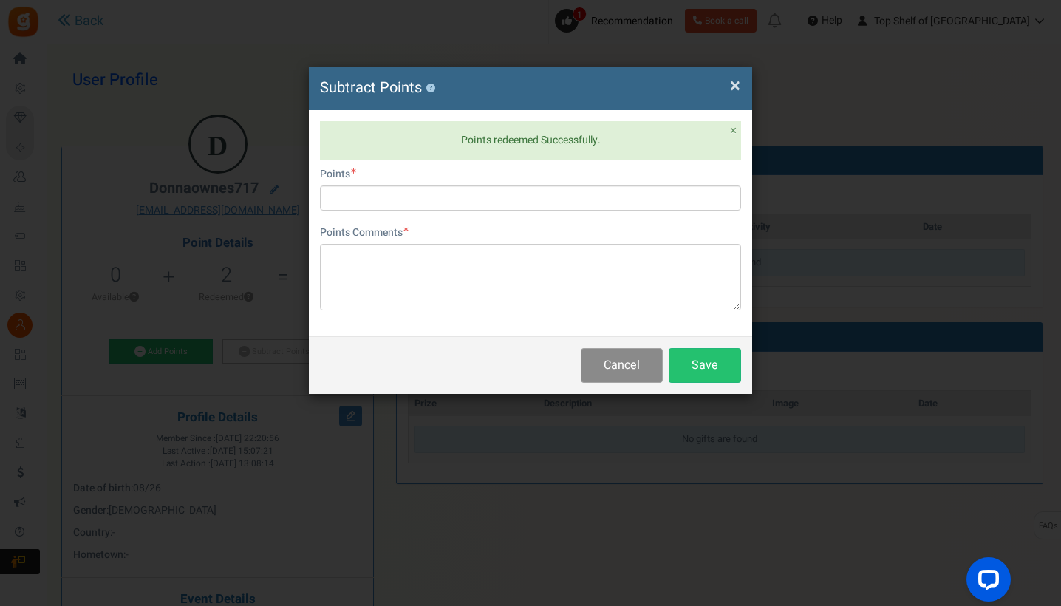
click at [630, 349] on button "Cancel" at bounding box center [622, 365] width 82 height 35
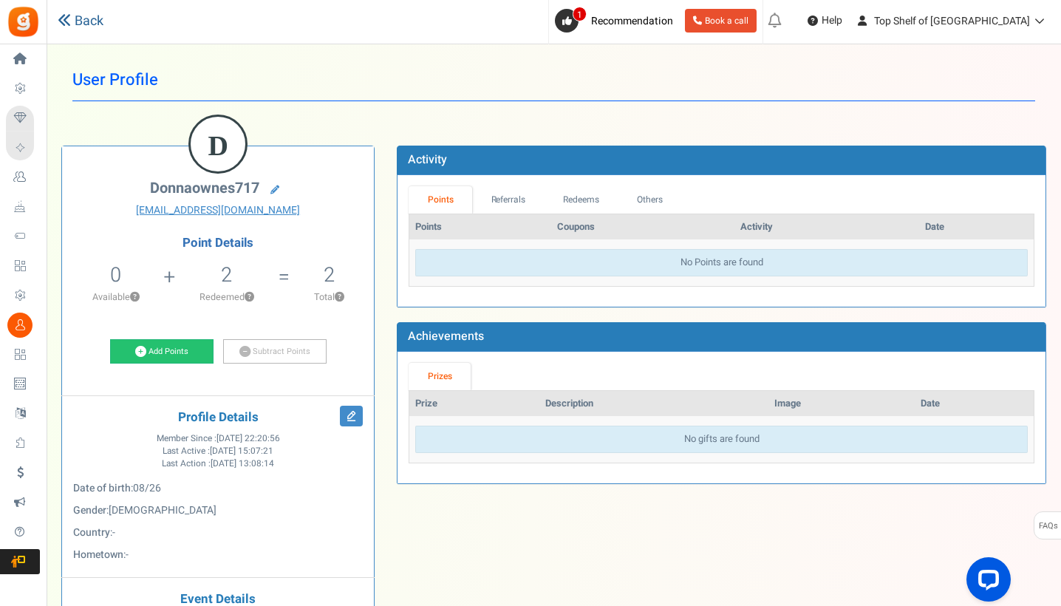
click at [89, 28] on link "Back" at bounding box center [81, 21] width 46 height 19
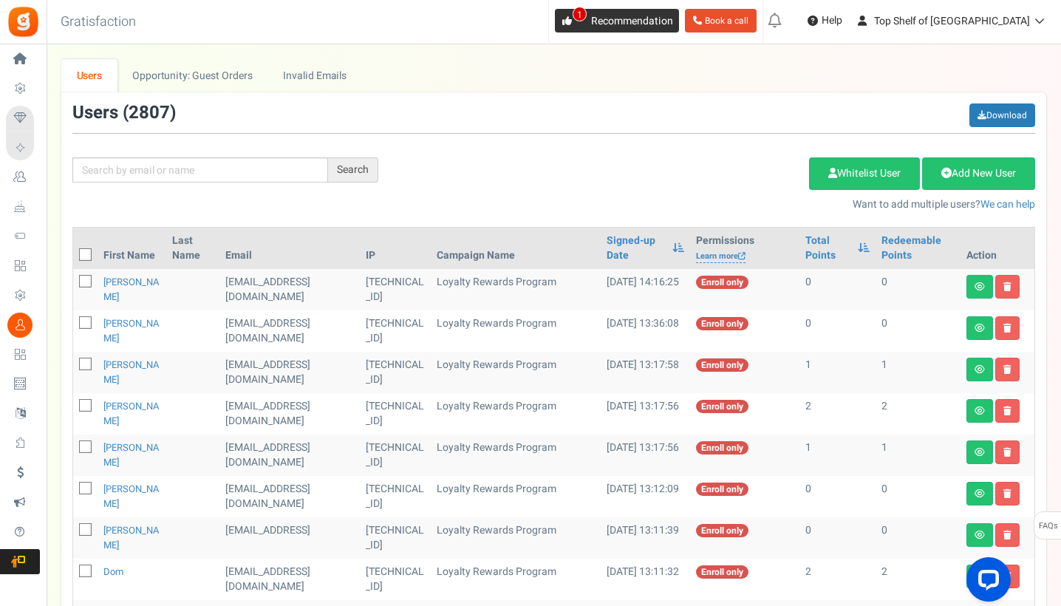
click at [650, 10] on link "1 Recommendation" at bounding box center [617, 21] width 124 height 24
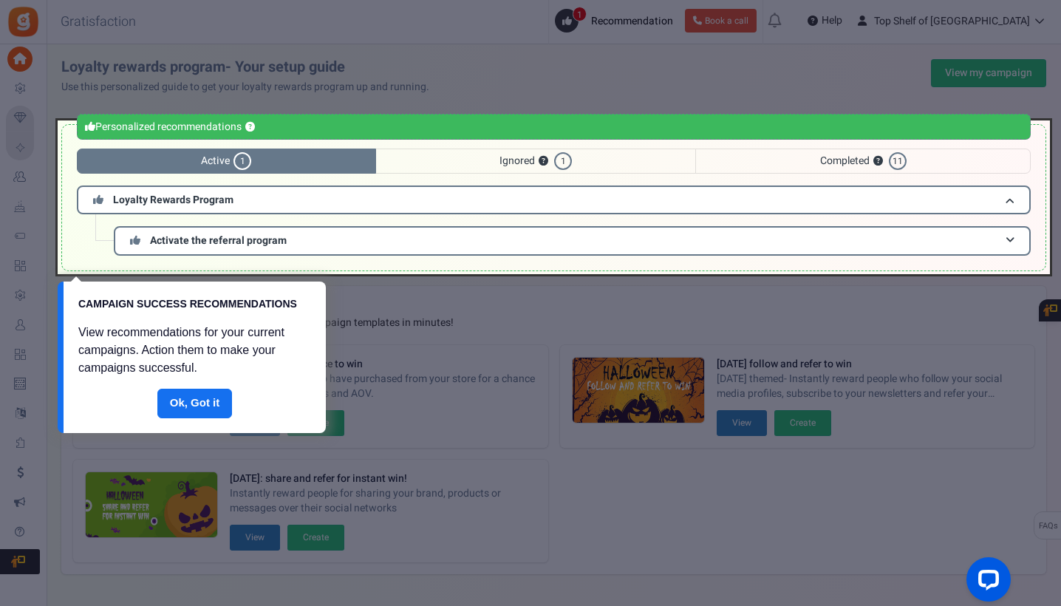
click at [456, 65] on div at bounding box center [530, 303] width 1061 height 606
click at [27, 57] on div at bounding box center [530, 303] width 1061 height 606
click at [214, 401] on link "Done" at bounding box center [194, 404] width 75 height 30
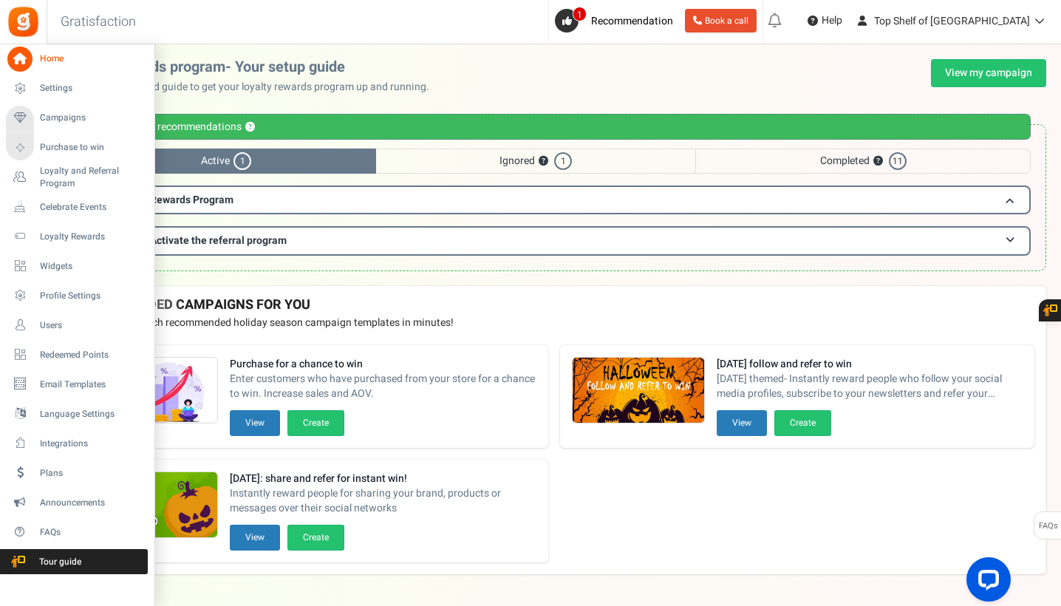
click at [30, 62] on icon at bounding box center [19, 59] width 25 height 25
